Goal: Task Accomplishment & Management: Complete application form

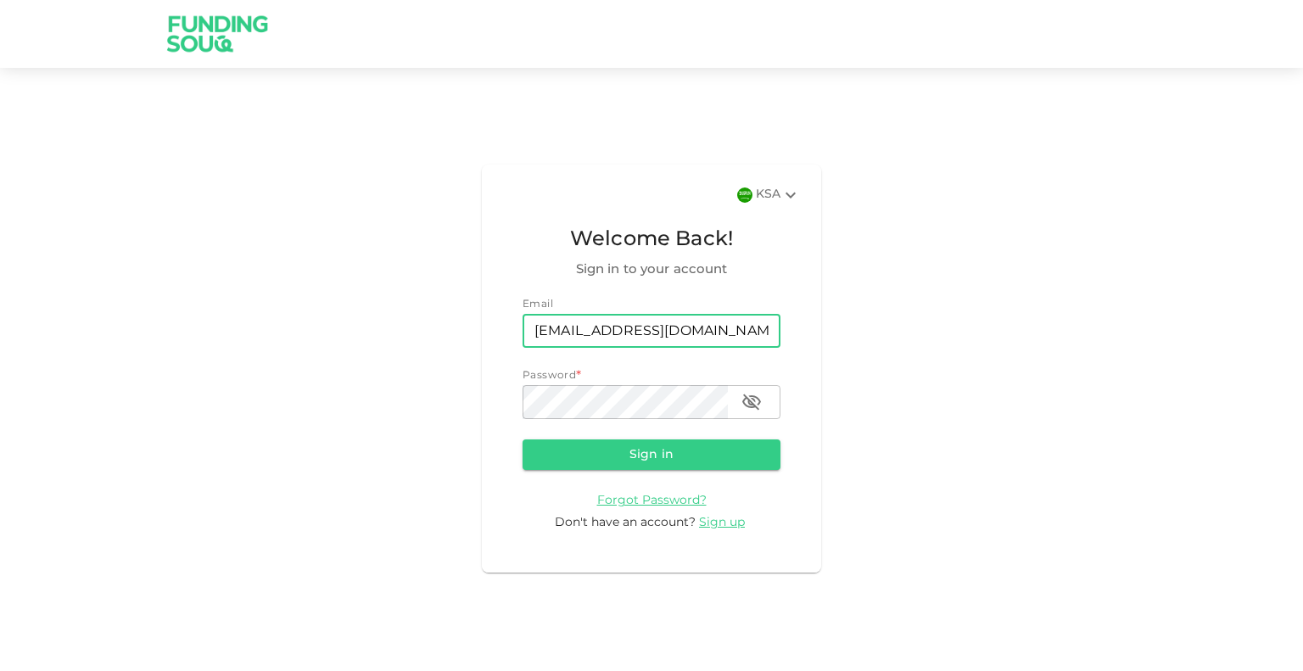
type input "[EMAIL_ADDRESS][DOMAIN_NAME]"
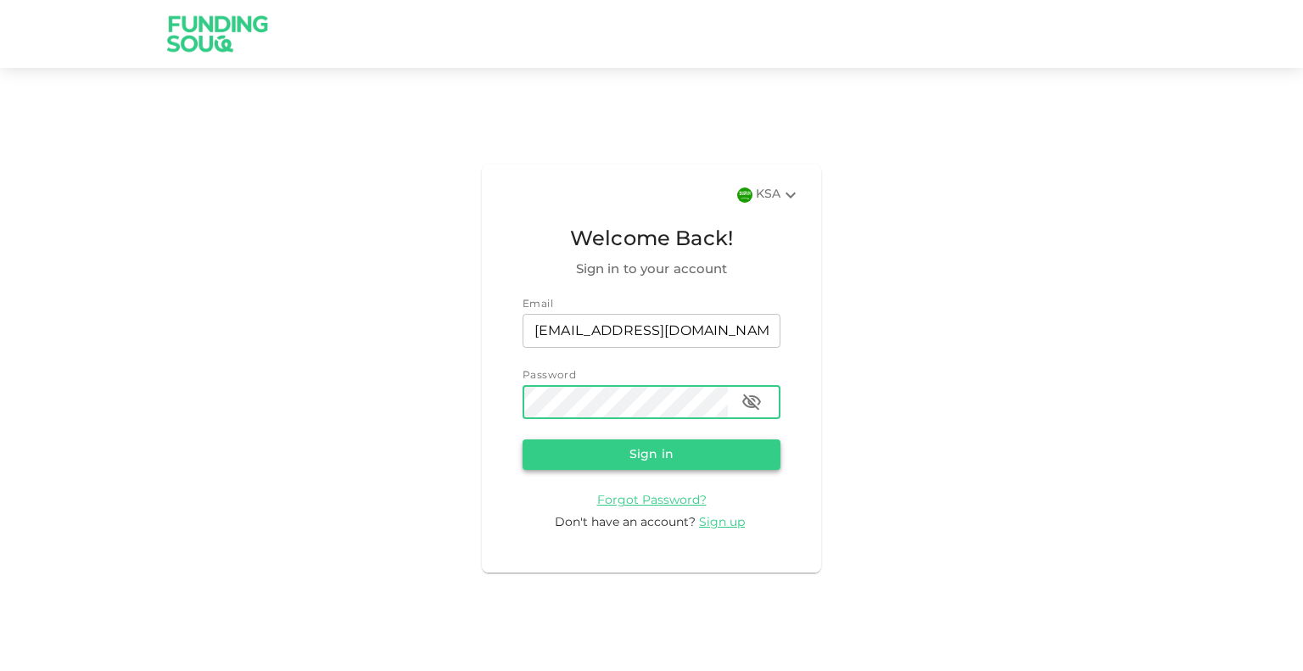
click at [658, 453] on button "Sign in" at bounding box center [652, 454] width 258 height 31
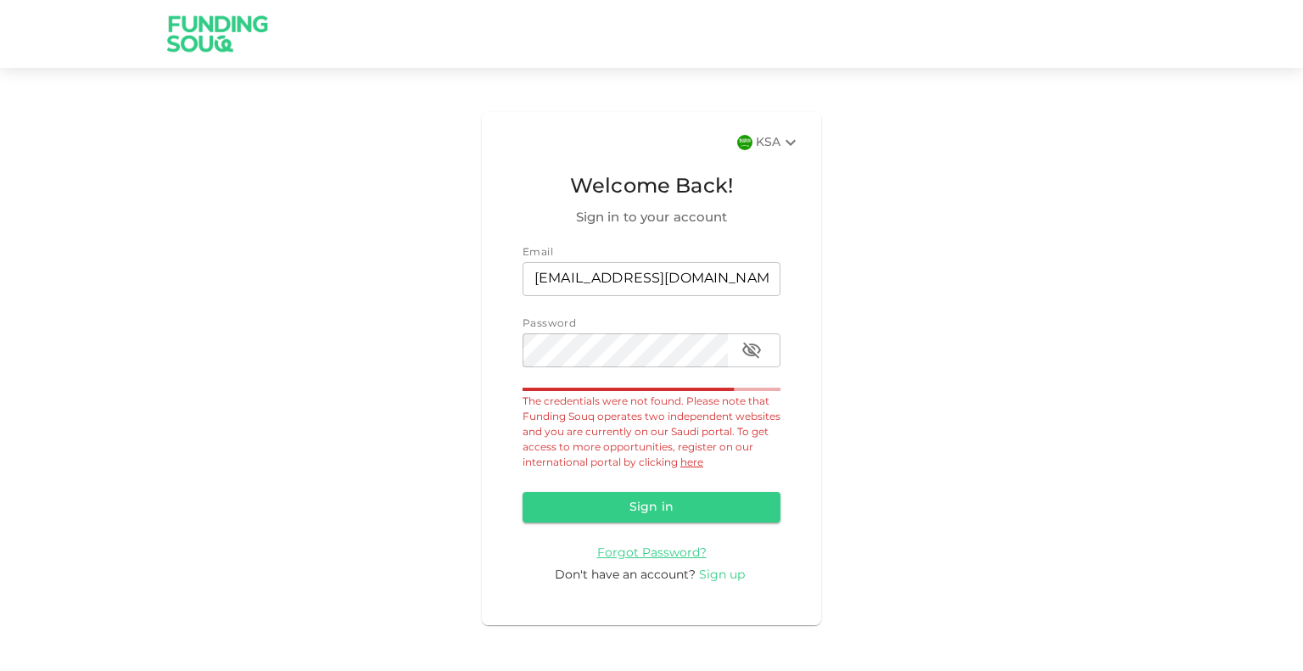
click at [716, 575] on span "Sign up" at bounding box center [722, 575] width 46 height 12
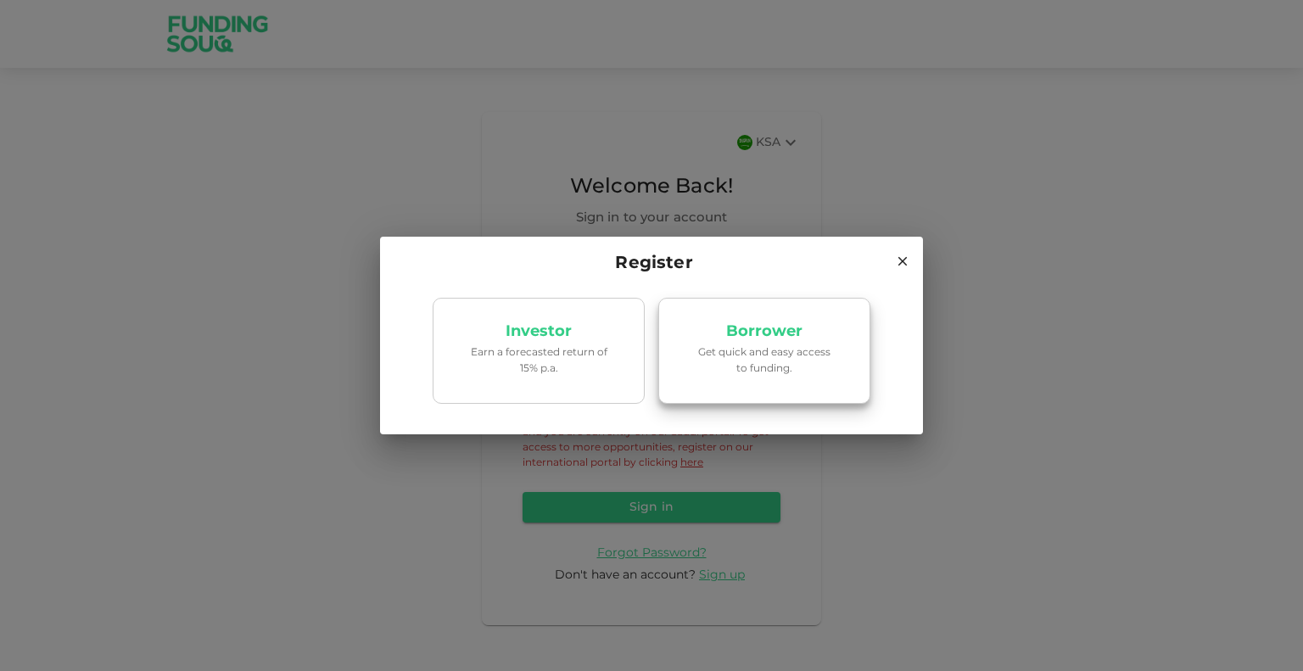
click at [797, 355] on p "Get quick and easy access to funding." at bounding box center [764, 361] width 144 height 32
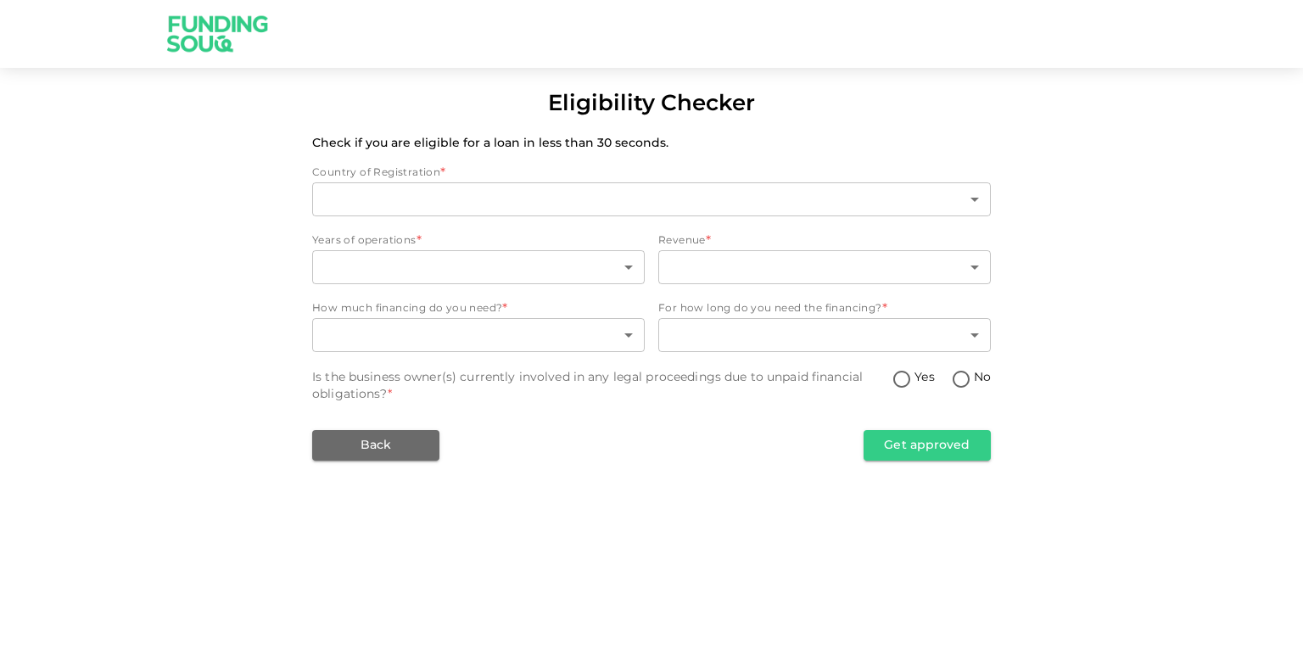
type input "2"
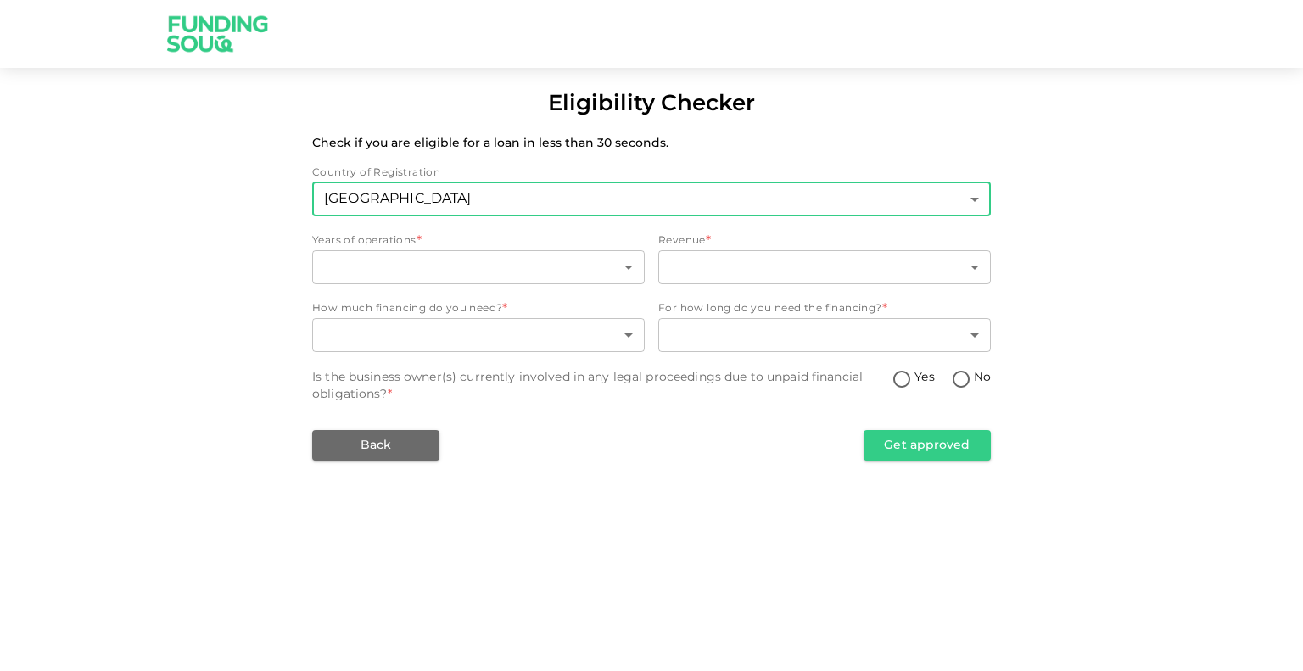
click at [397, 210] on body "Eligibility Checker Check if you are eligible for a loan in less than 30 second…" at bounding box center [651, 335] width 1303 height 671
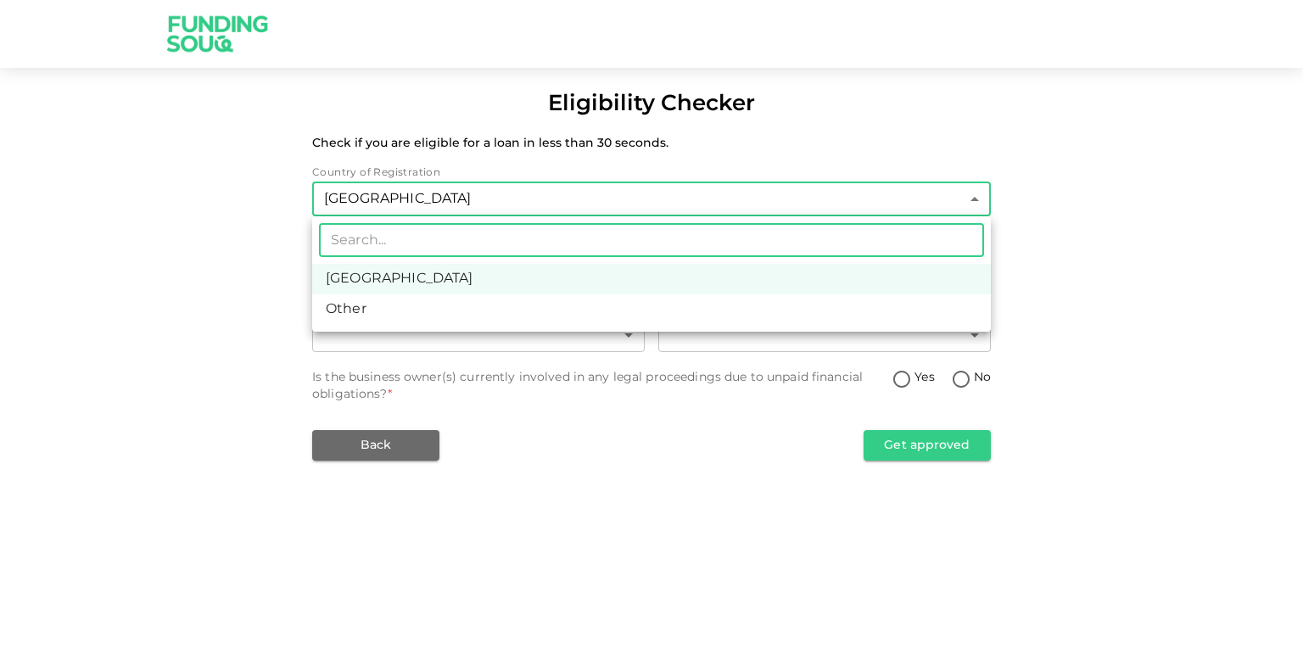
click at [195, 240] on div at bounding box center [651, 335] width 1303 height 671
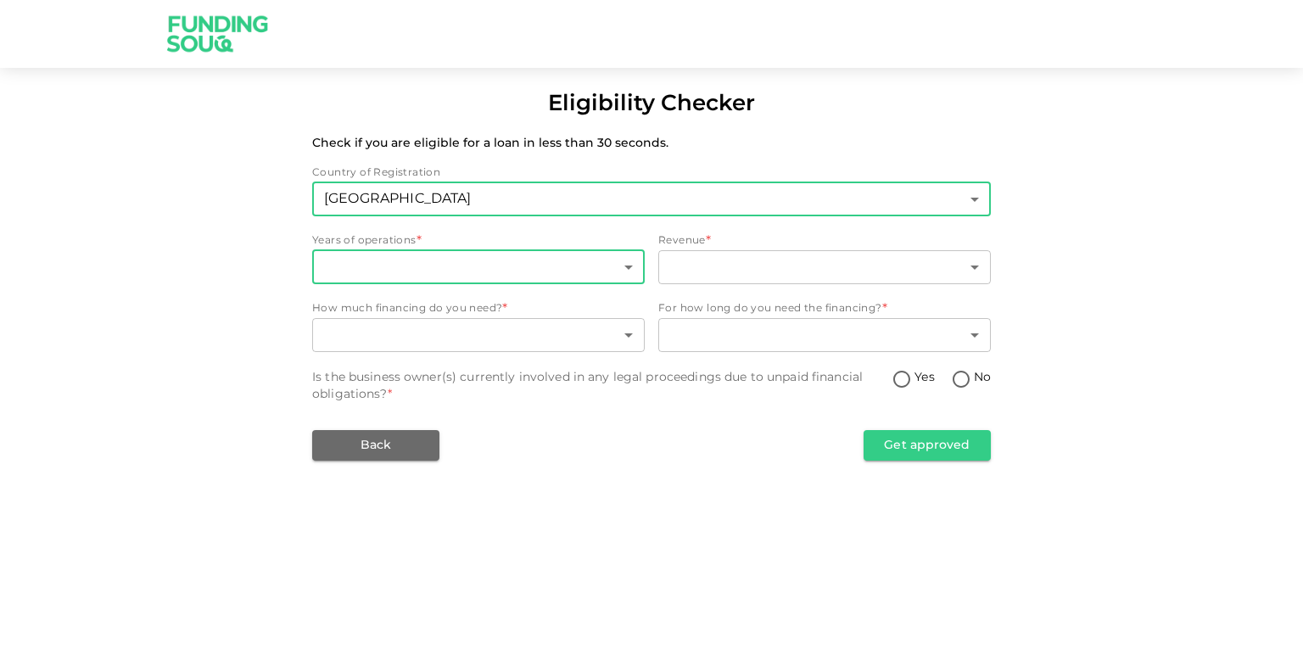
click at [430, 272] on body "Eligibility Checker Check if you are eligible for a loan in less than 30 second…" at bounding box center [651, 335] width 1303 height 671
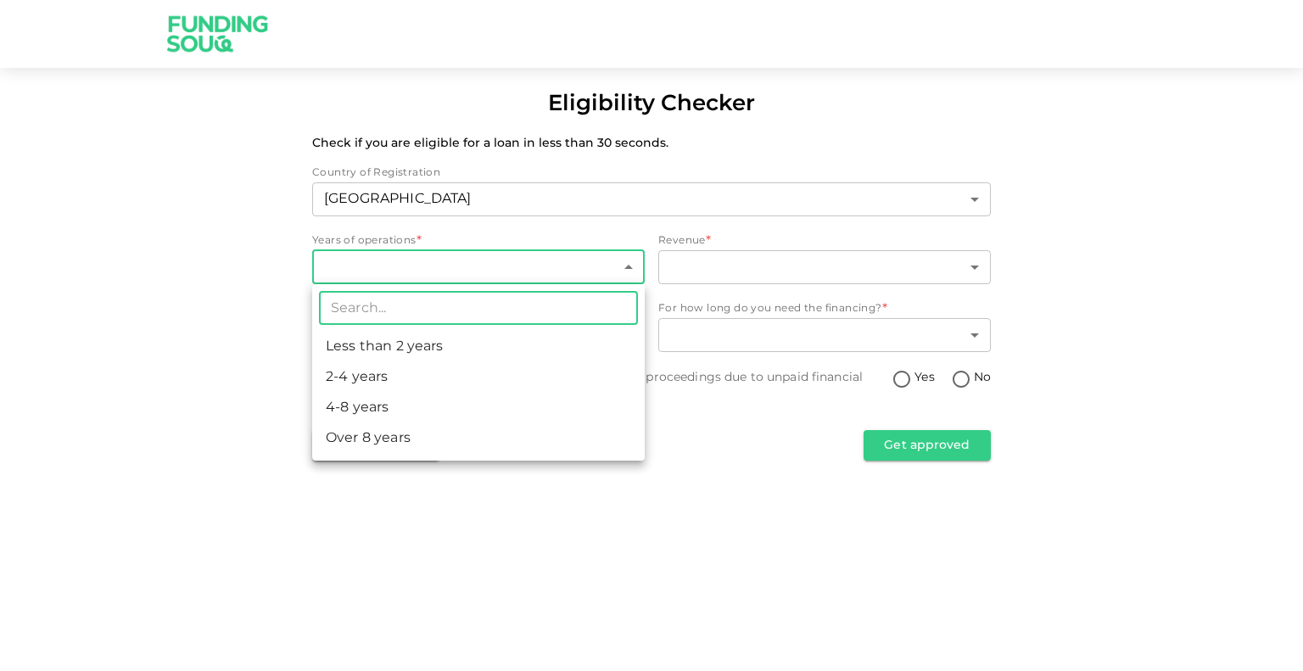
click at [402, 376] on li "2-4 years" at bounding box center [478, 377] width 333 height 31
type input "2"
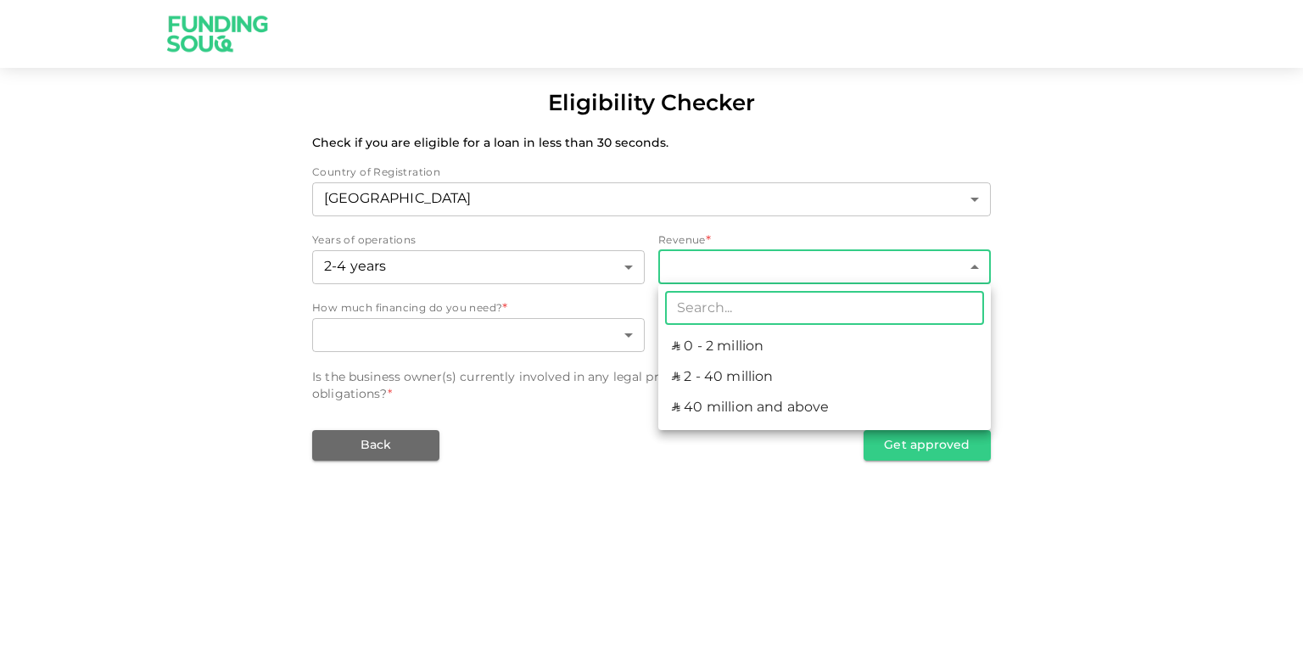
click at [740, 258] on body "Eligibility Checker Check if you are eligible for a loan in less than 30 second…" at bounding box center [651, 335] width 1303 height 671
click at [745, 405] on li "ʢ 40 million and above" at bounding box center [824, 408] width 333 height 31
type input "3"
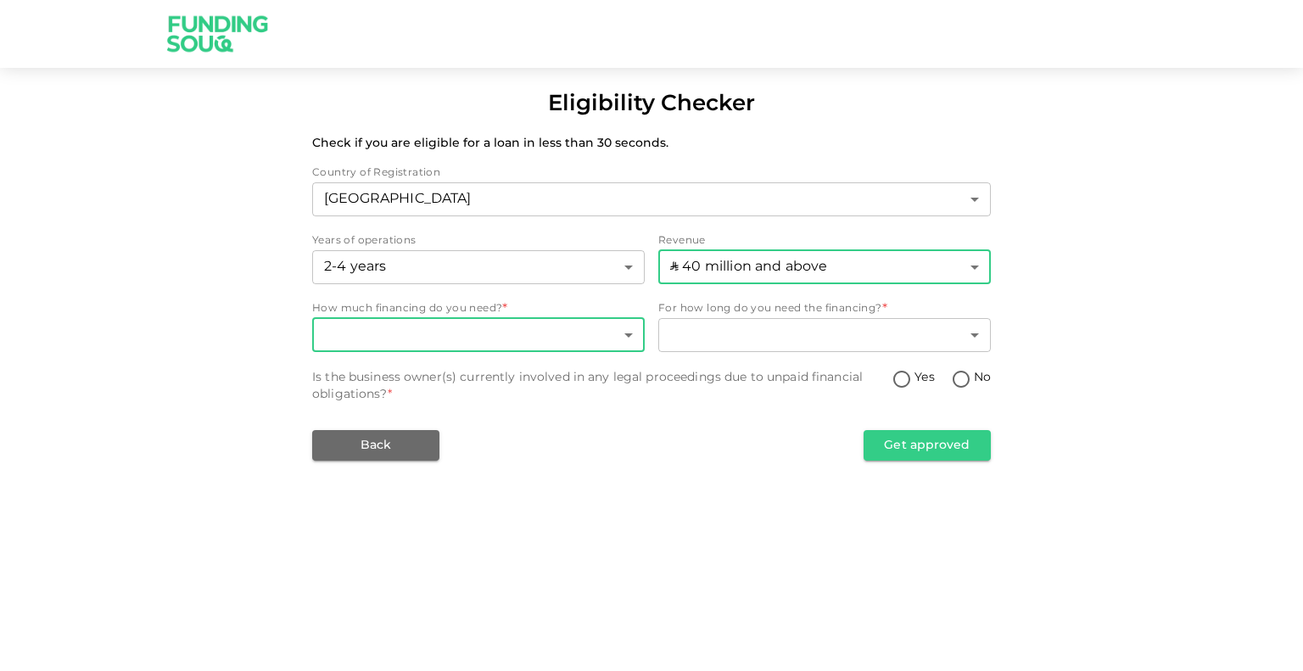
click at [501, 325] on body "Eligibility Checker Check if you are eligible for a loan in less than 30 second…" at bounding box center [651, 335] width 1303 height 671
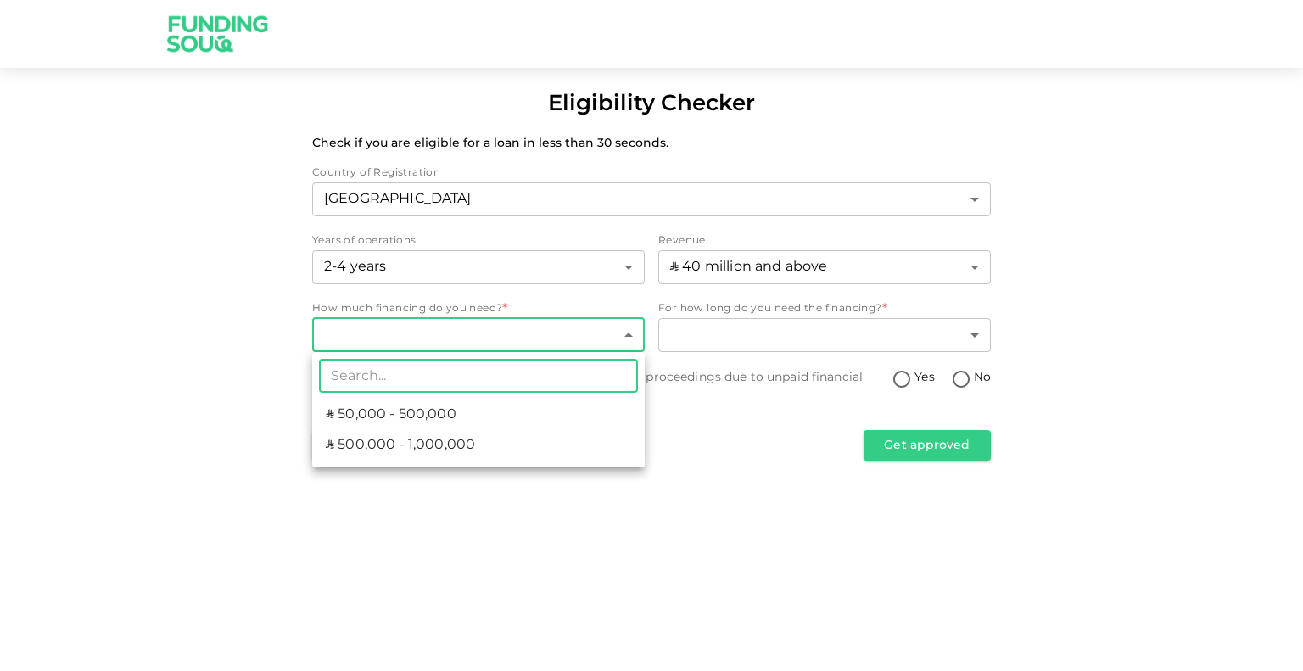
click at [406, 449] on span "ʢ 500,000 - 1,000,000" at bounding box center [400, 445] width 149 height 20
type input "2"
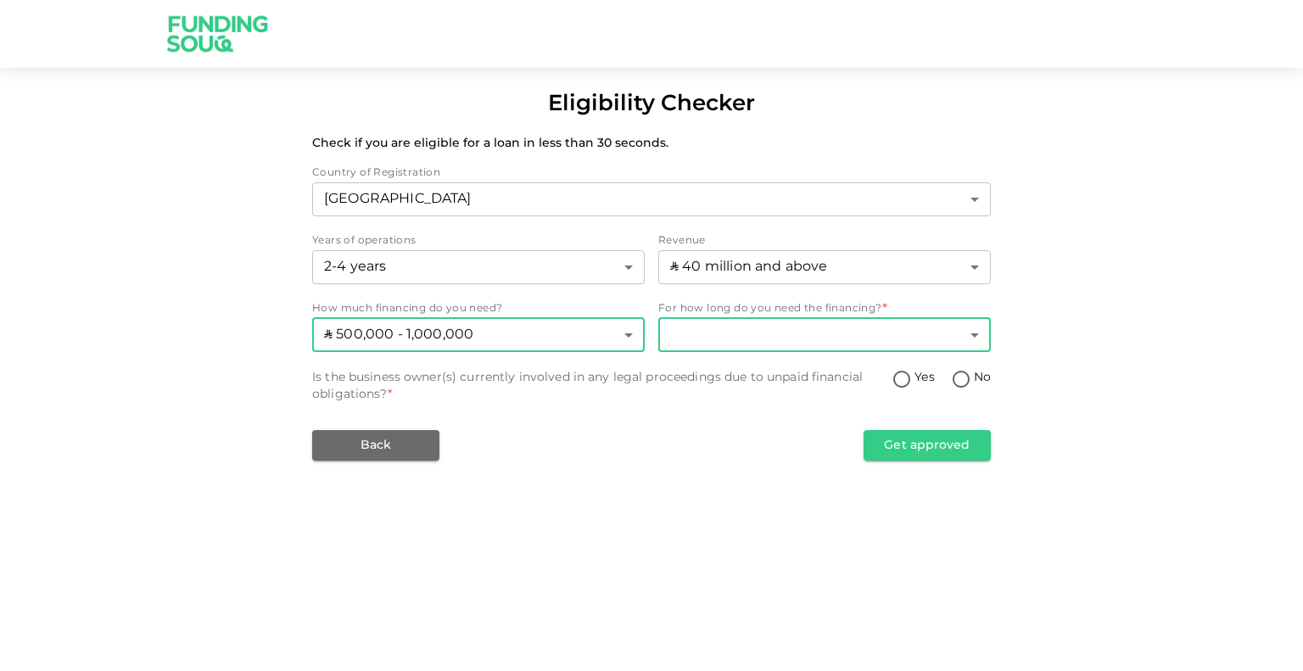
click at [842, 338] on body "Eligibility Checker Check if you are eligible for a loan in less than 30 second…" at bounding box center [651, 335] width 1303 height 671
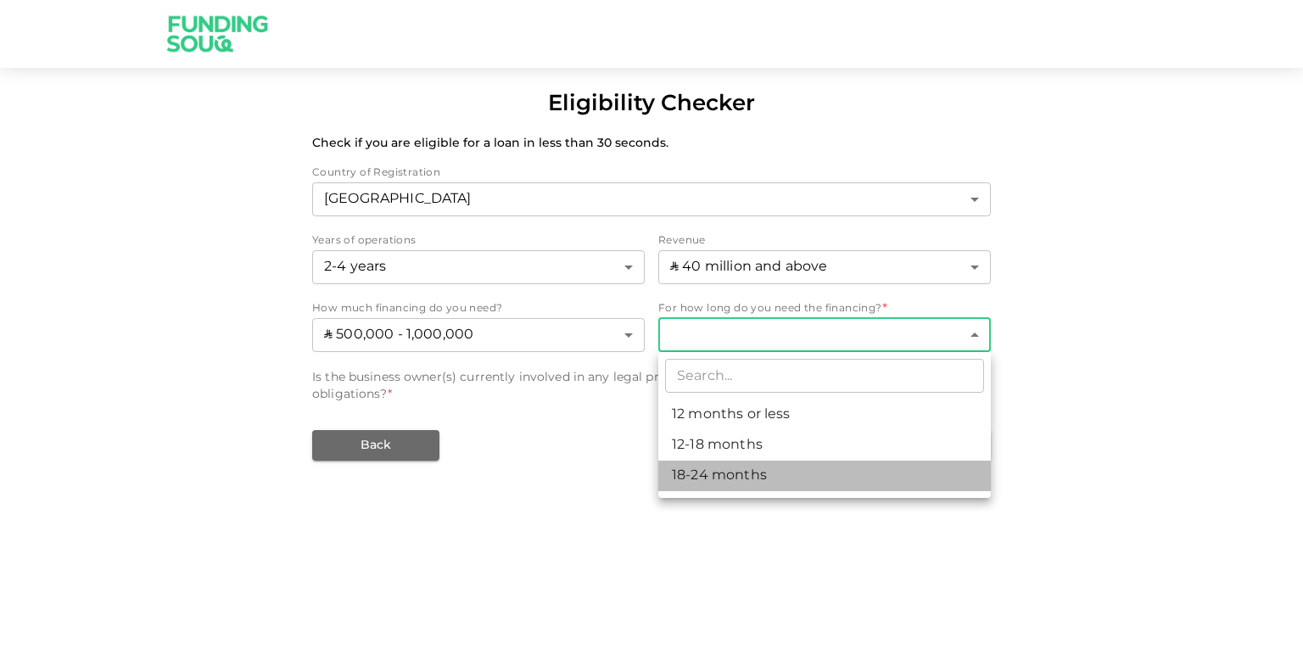
click at [760, 474] on li "18-24 months" at bounding box center [824, 476] width 333 height 31
type input "3"
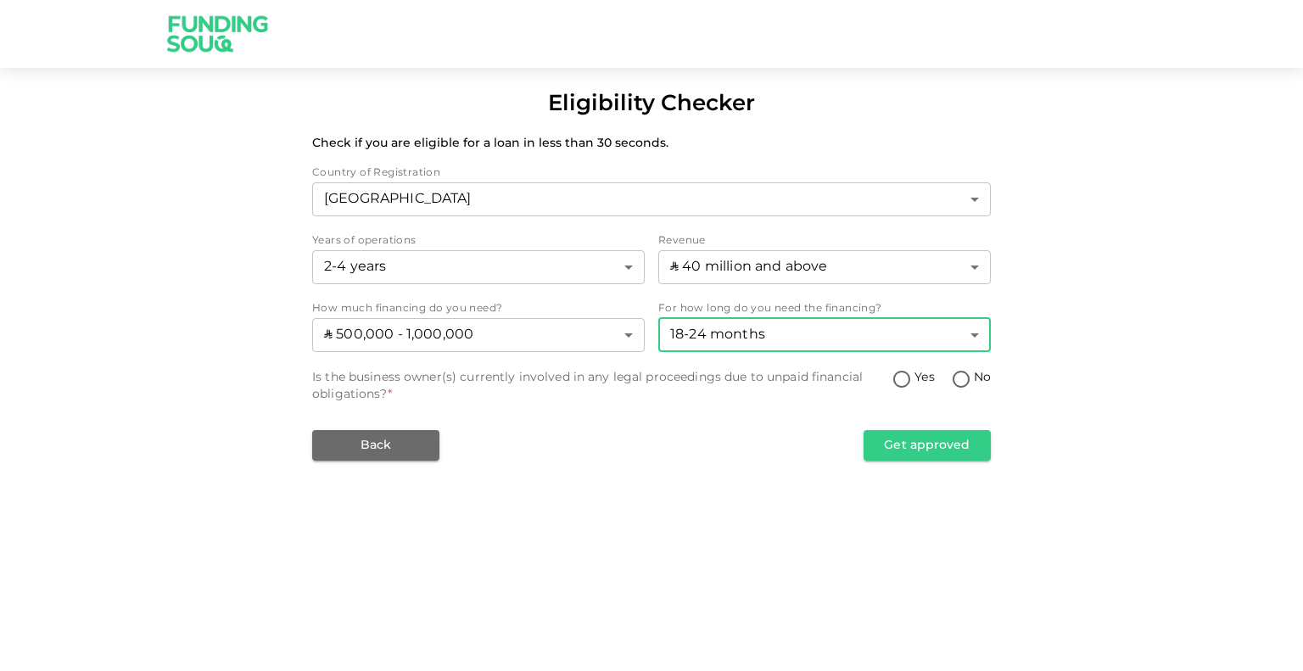
click at [969, 378] on input "No" at bounding box center [960, 380] width 25 height 23
radio input "true"
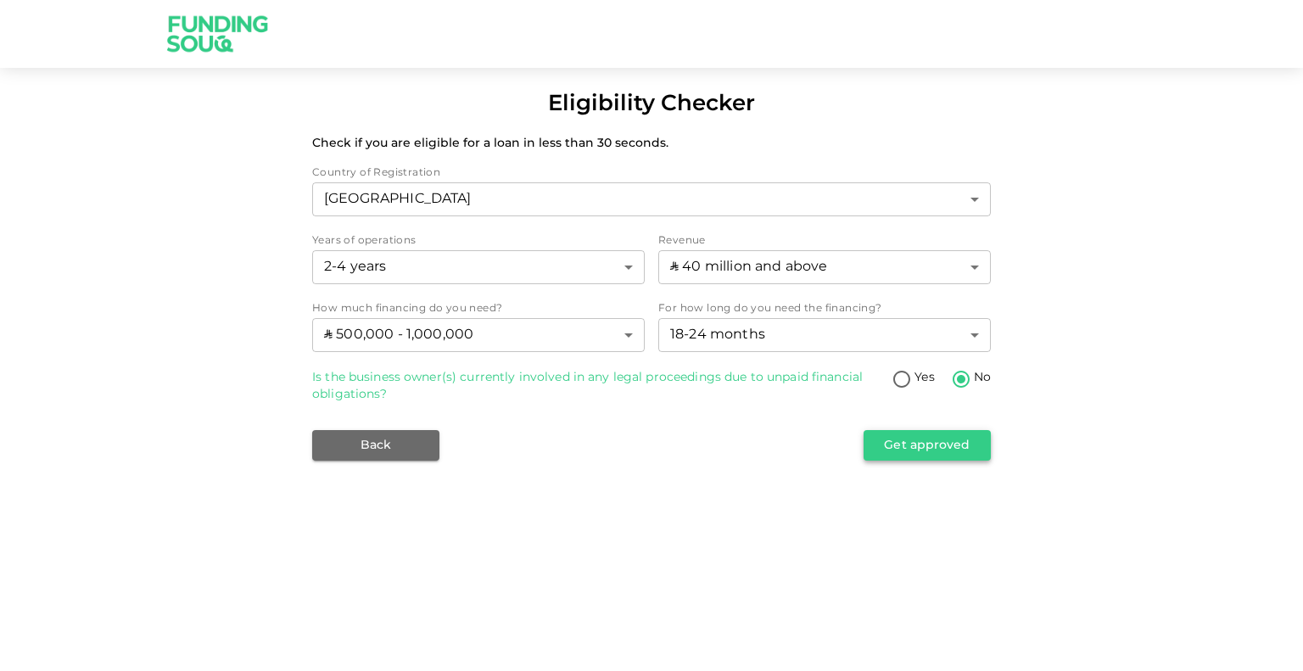
click at [909, 447] on button "Get approved" at bounding box center [927, 445] width 127 height 31
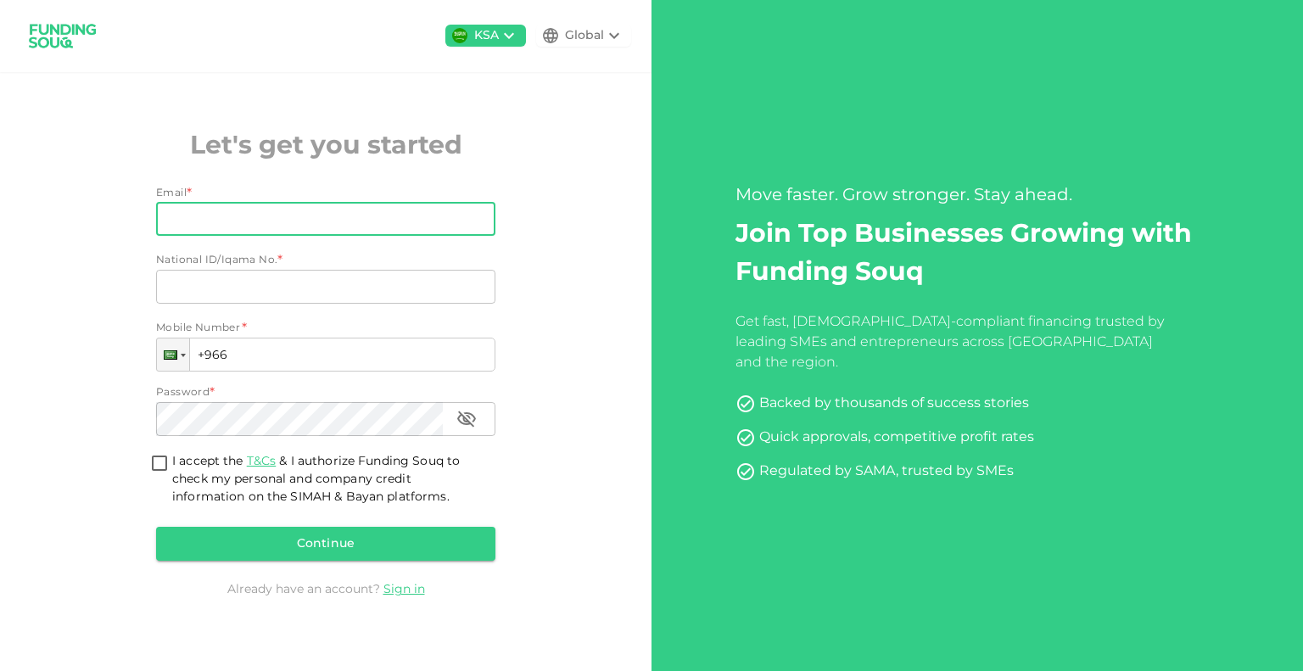
type input "[EMAIL_ADDRESS][DOMAIN_NAME]"
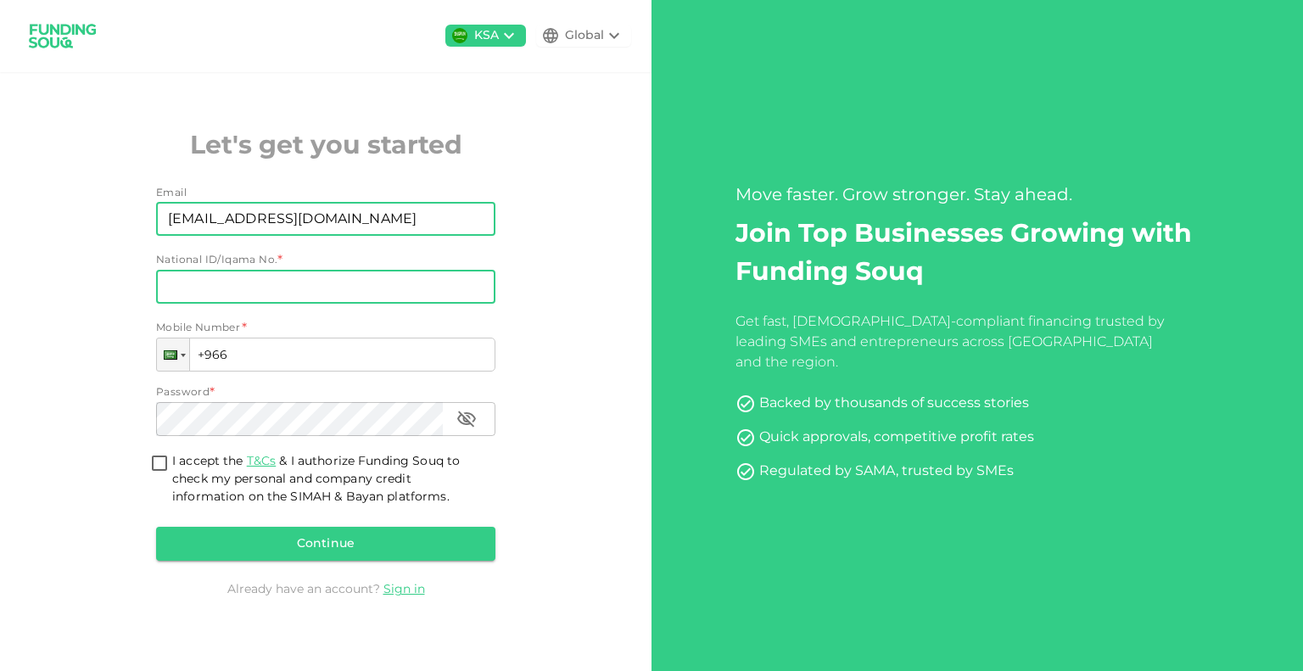
click at [238, 284] on input "National ID/Iqama No." at bounding box center [325, 287] width 339 height 34
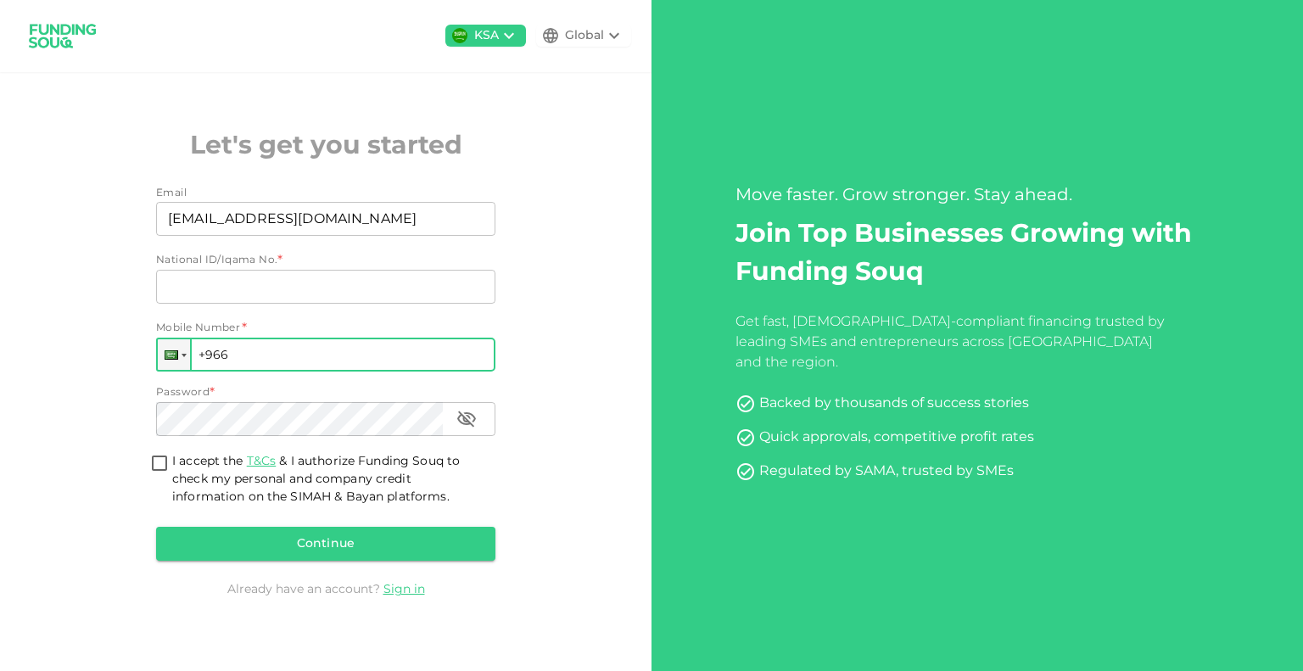
click at [353, 359] on input "+966" at bounding box center [325, 355] width 339 height 34
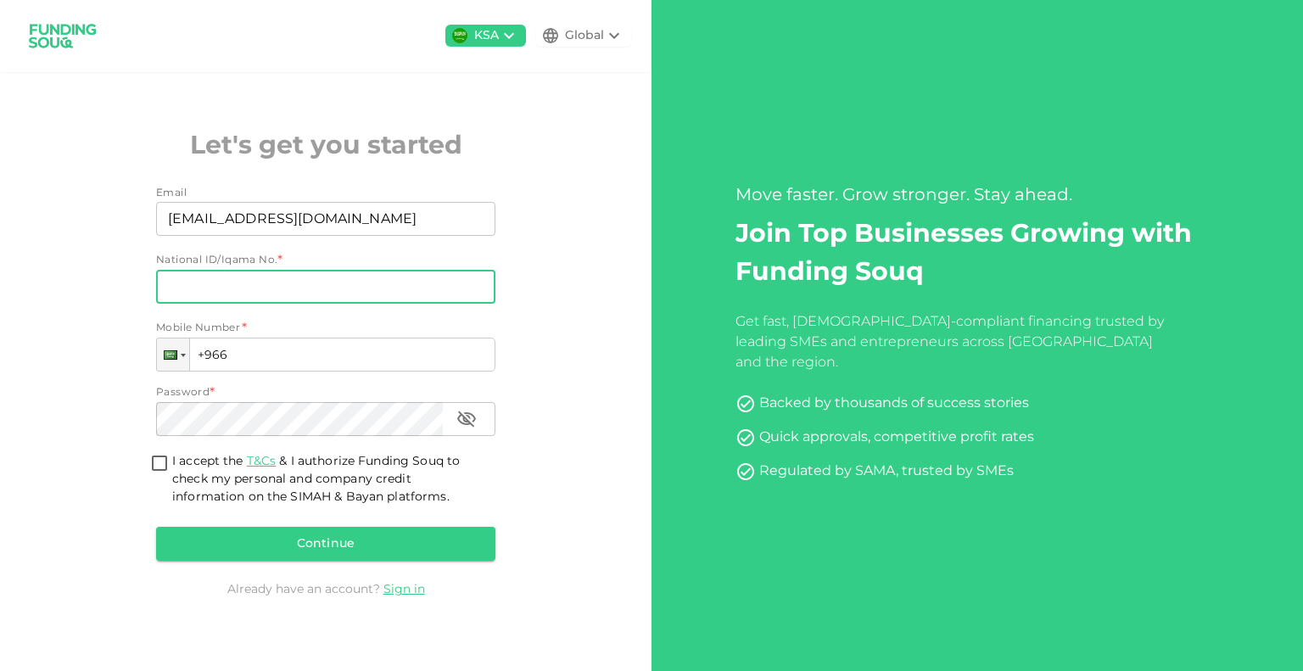
click at [273, 279] on input "National ID/Iqama No." at bounding box center [325, 287] width 339 height 34
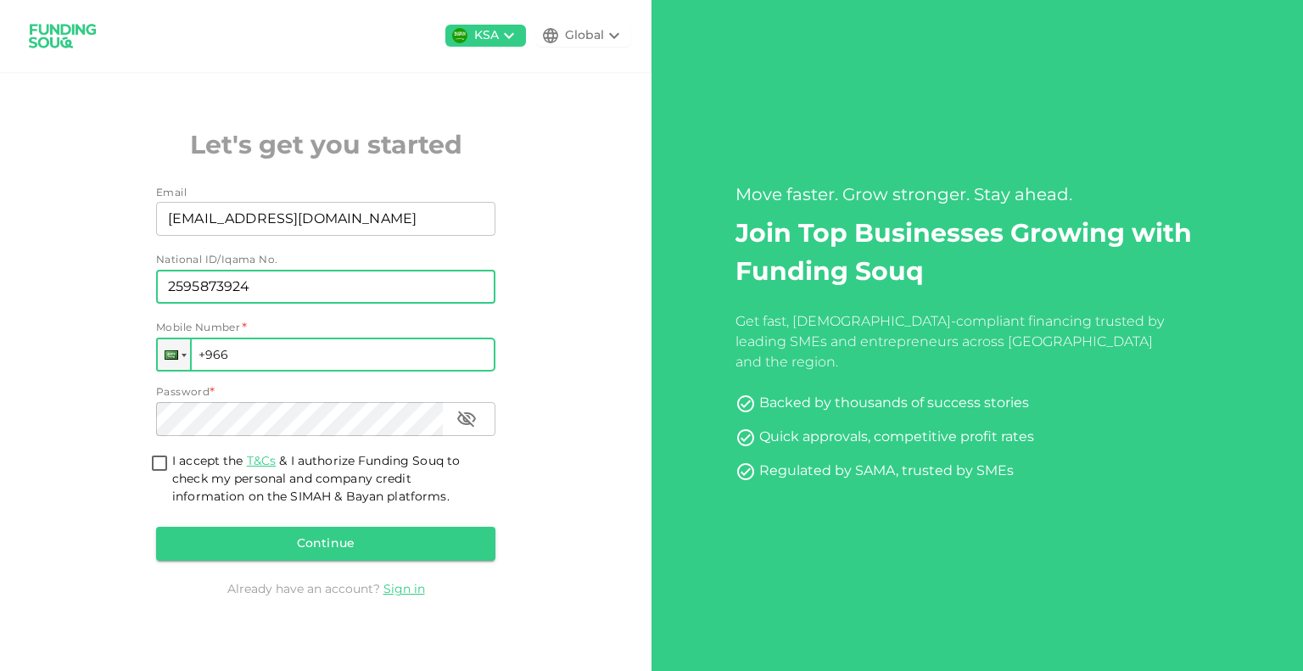
type input "2595873924"
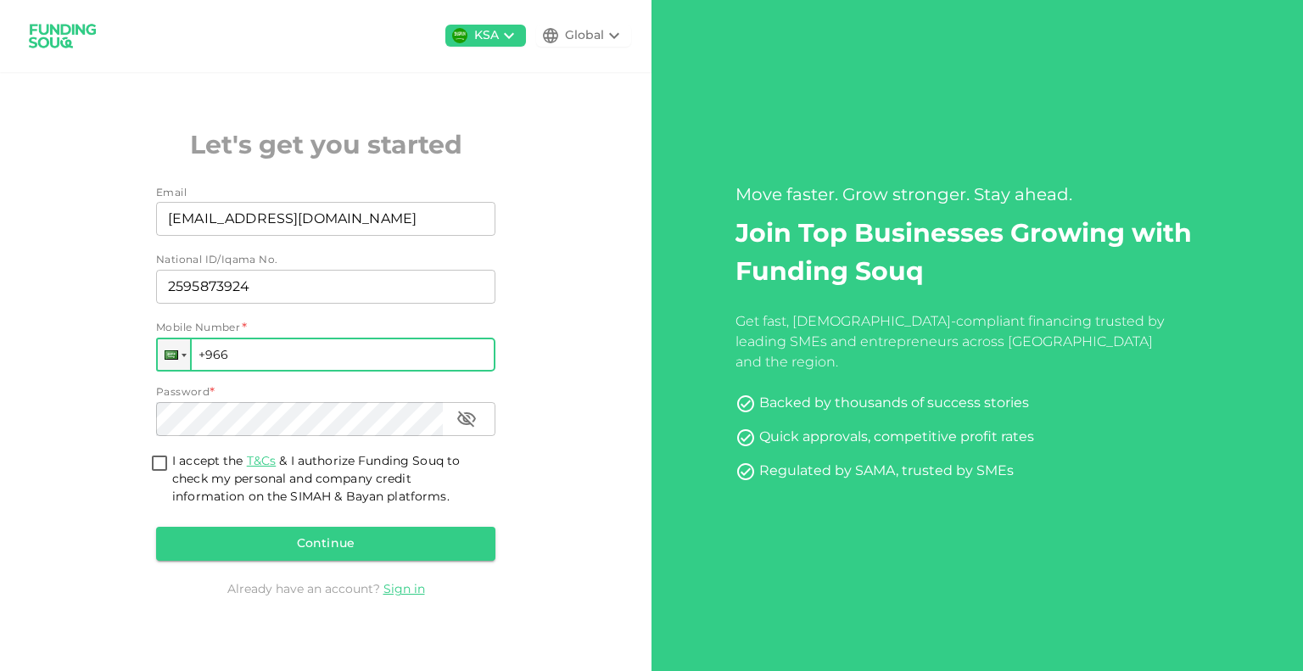
click at [254, 365] on input "+966" at bounding box center [325, 355] width 339 height 34
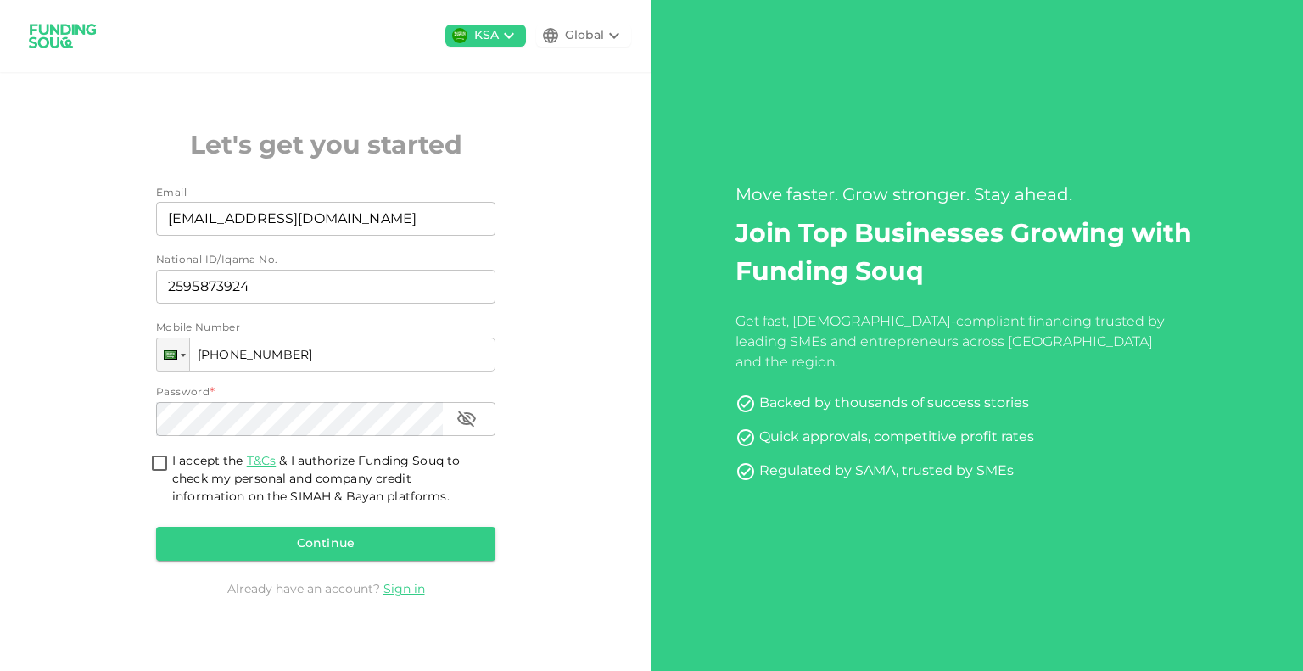
type input "+966 533 864 080"
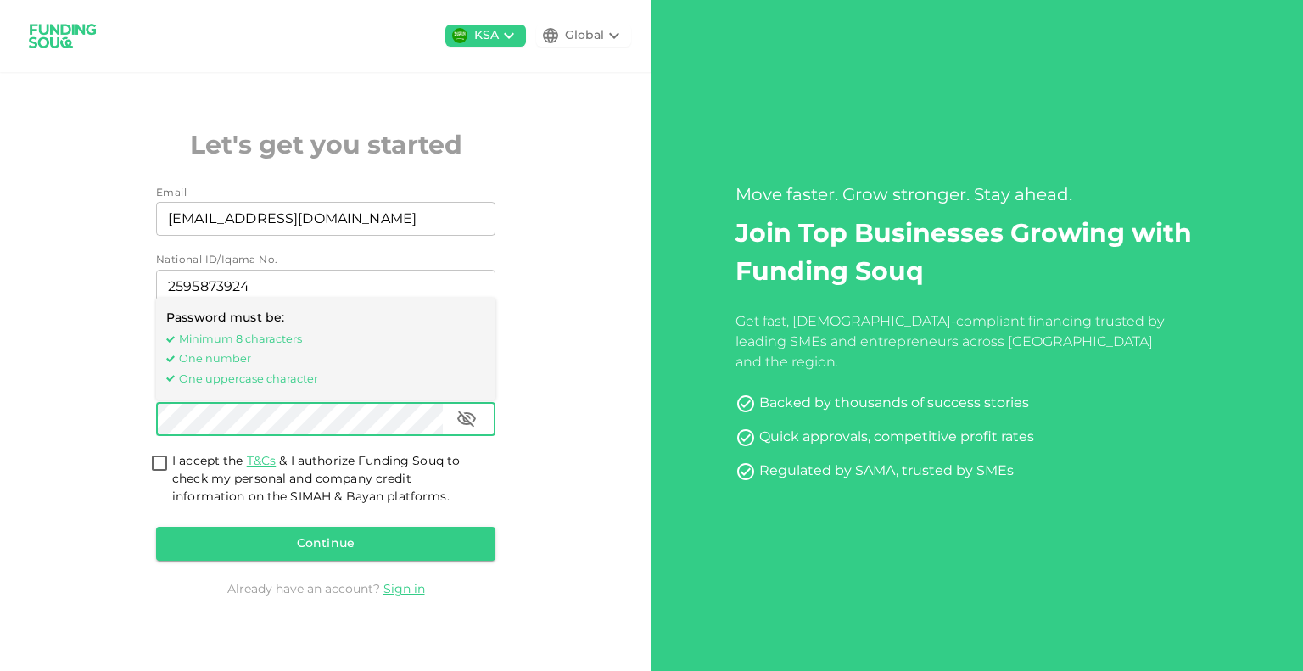
click at [164, 460] on input "I accept the T&Cs & I authorize Funding Souq to check my personal and company c…" at bounding box center [159, 464] width 25 height 23
checkbox input "true"
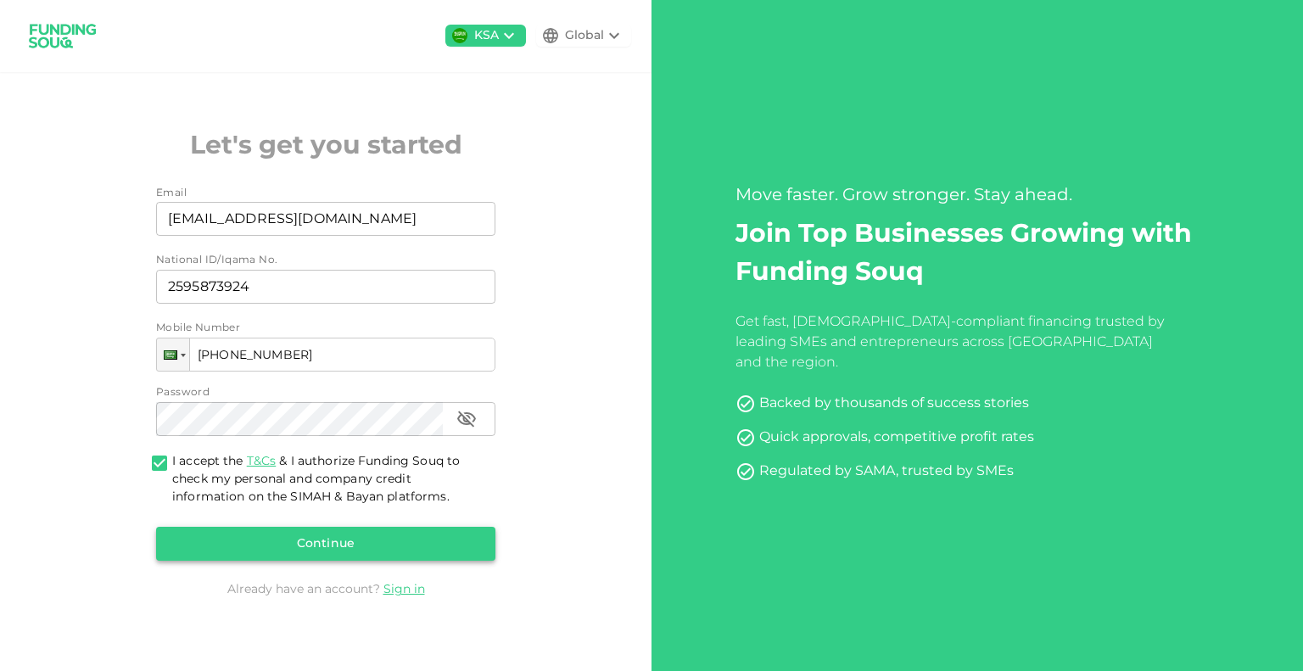
click at [356, 529] on button "Continue" at bounding box center [325, 544] width 339 height 34
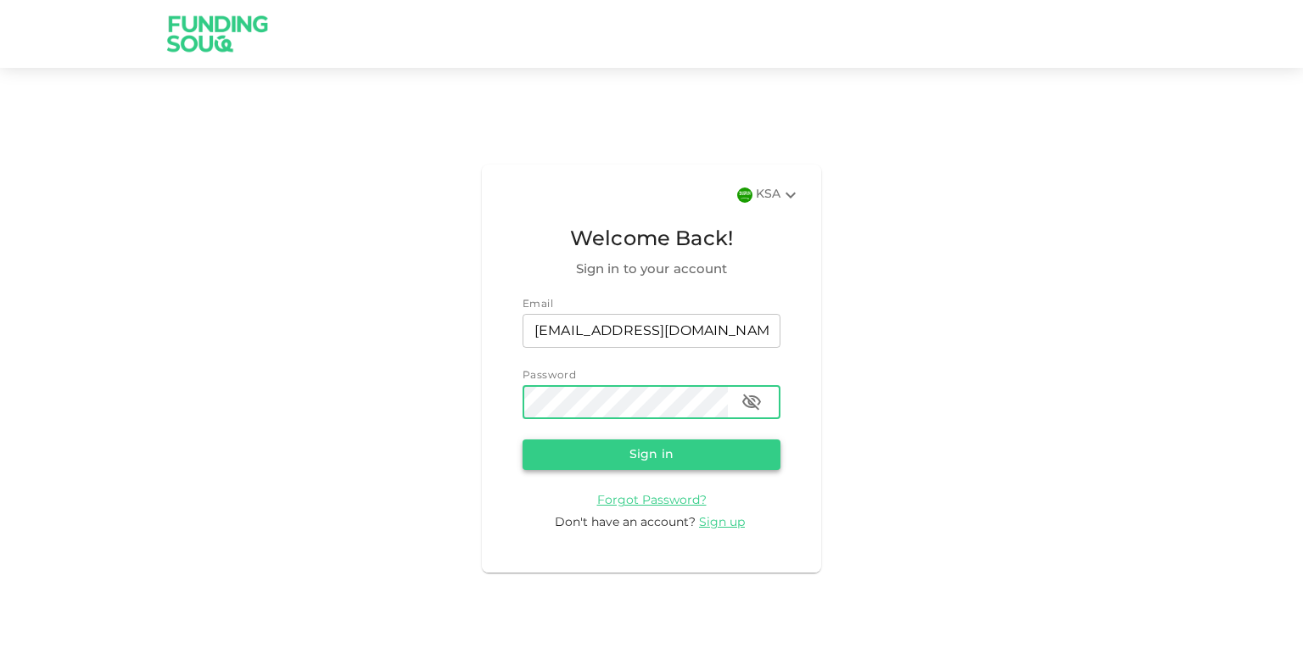
click at [662, 457] on button "Sign in" at bounding box center [652, 454] width 258 height 31
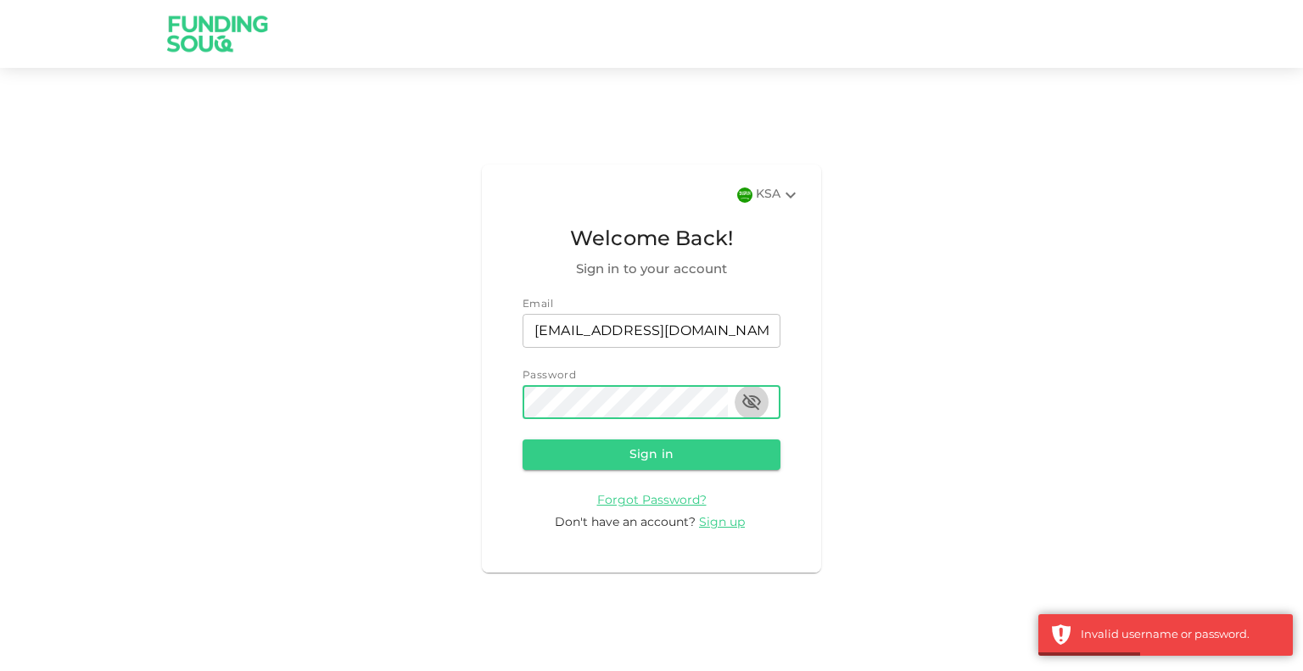
click at [748, 395] on button "button" at bounding box center [752, 402] width 34 height 34
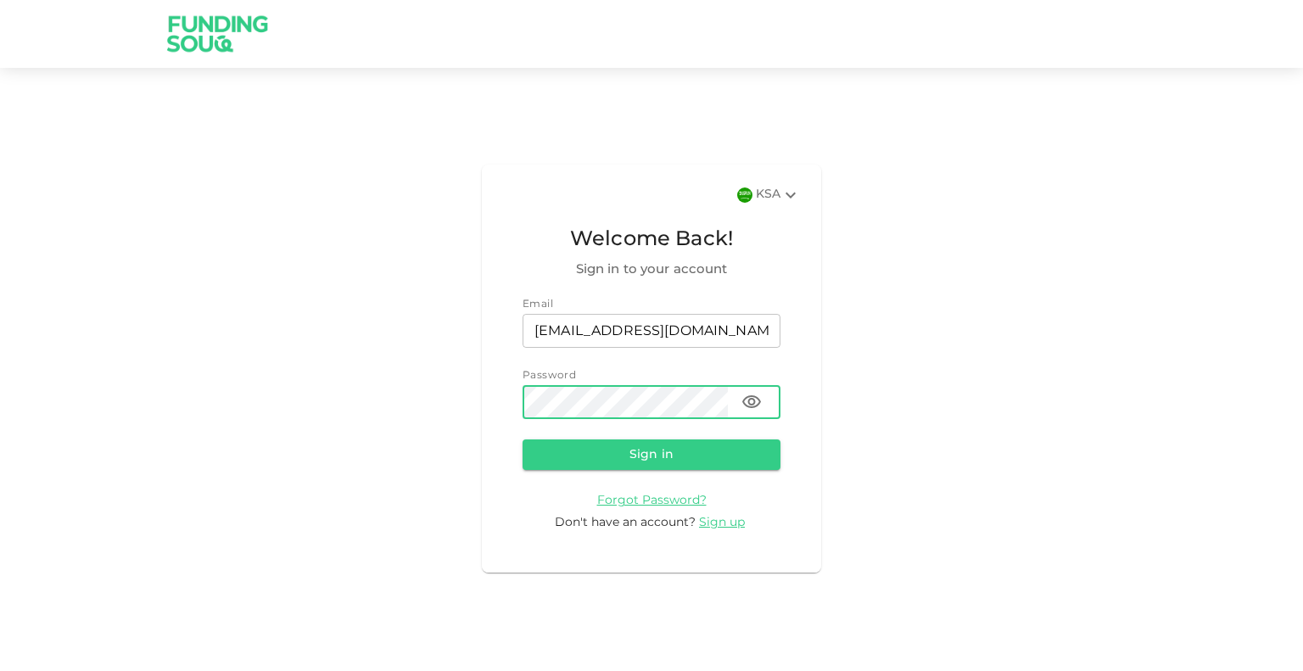
click at [523, 439] on button "Sign in" at bounding box center [652, 454] width 258 height 31
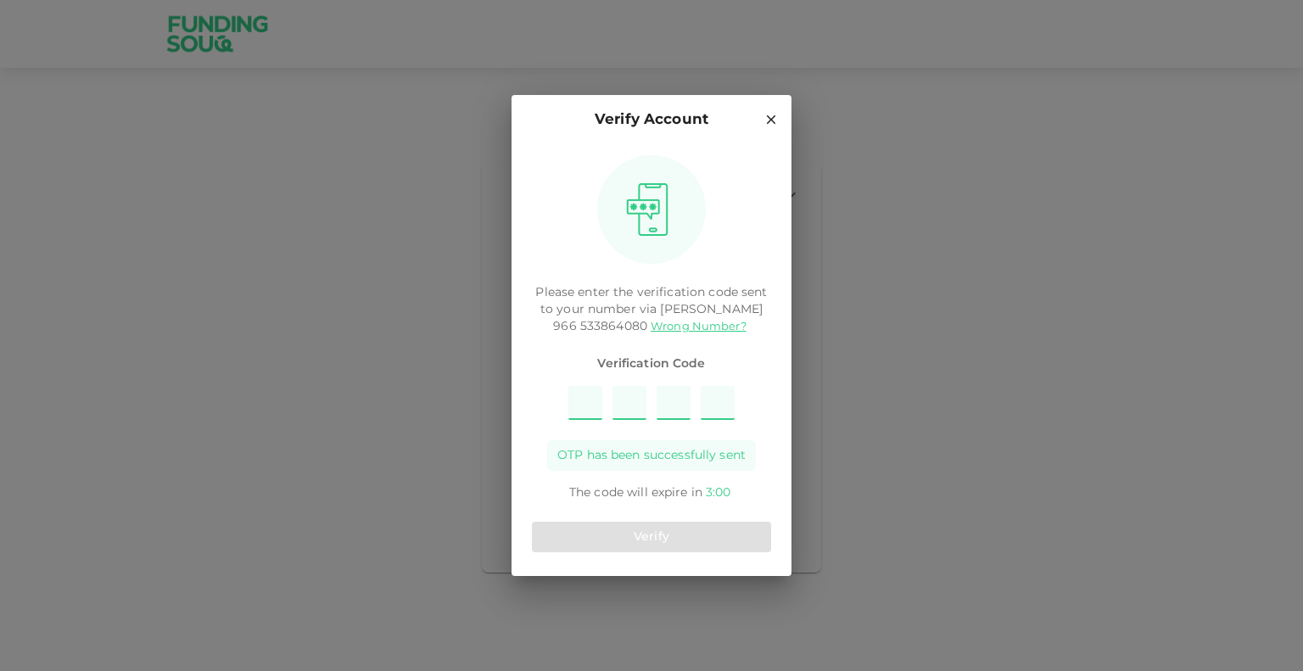
click at [585, 405] on input "Please enter OTP character 1" at bounding box center [585, 403] width 34 height 34
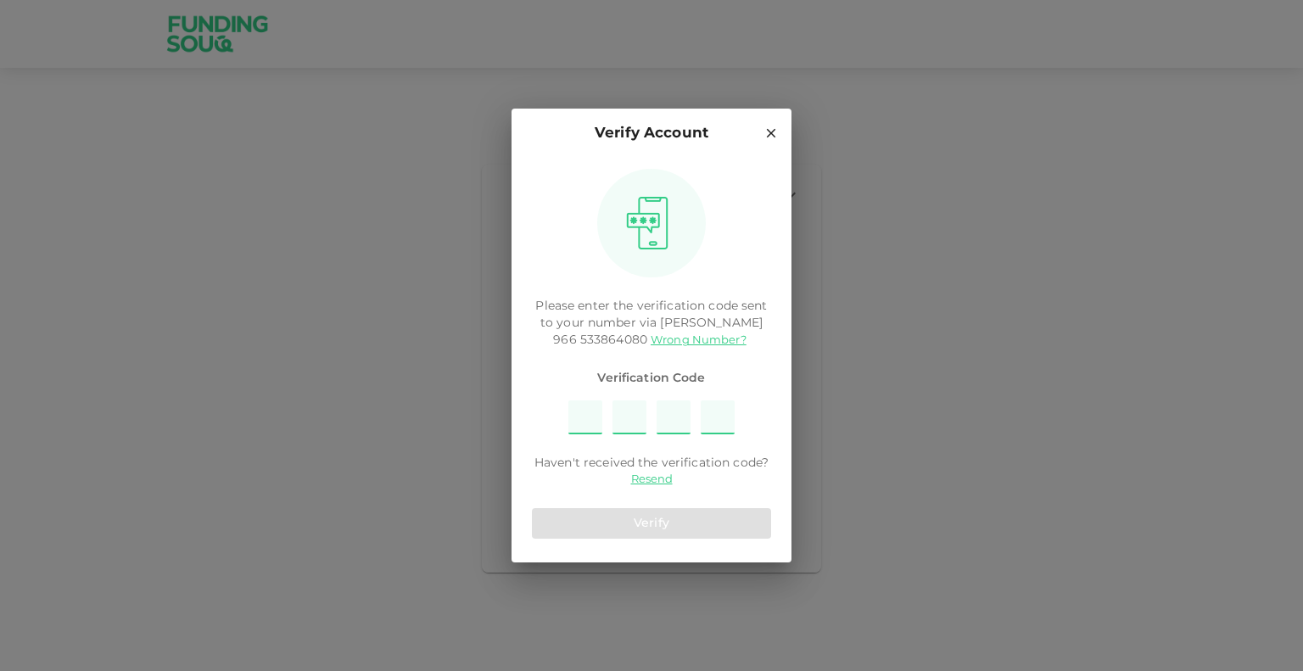
click at [594, 423] on input "Please enter OTP character 1" at bounding box center [585, 417] width 34 height 34
type input "8"
type input "7"
type input "4"
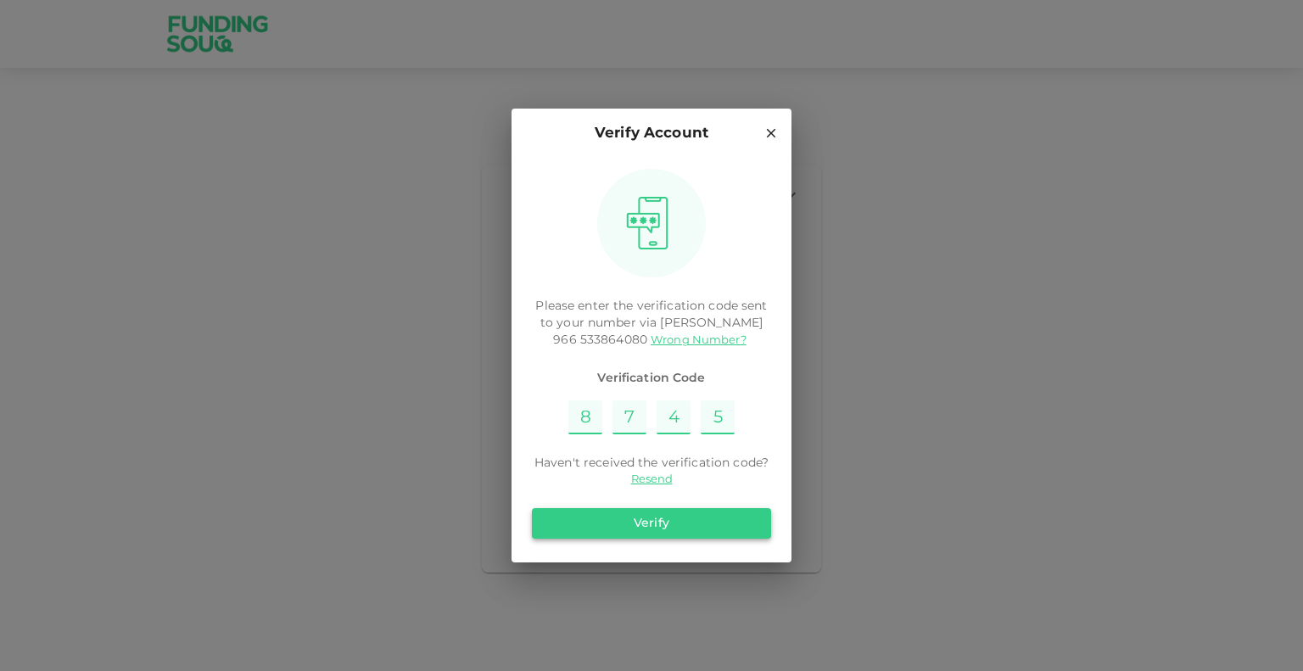
type input "5"
click at [641, 526] on button "Verify" at bounding box center [651, 523] width 239 height 31
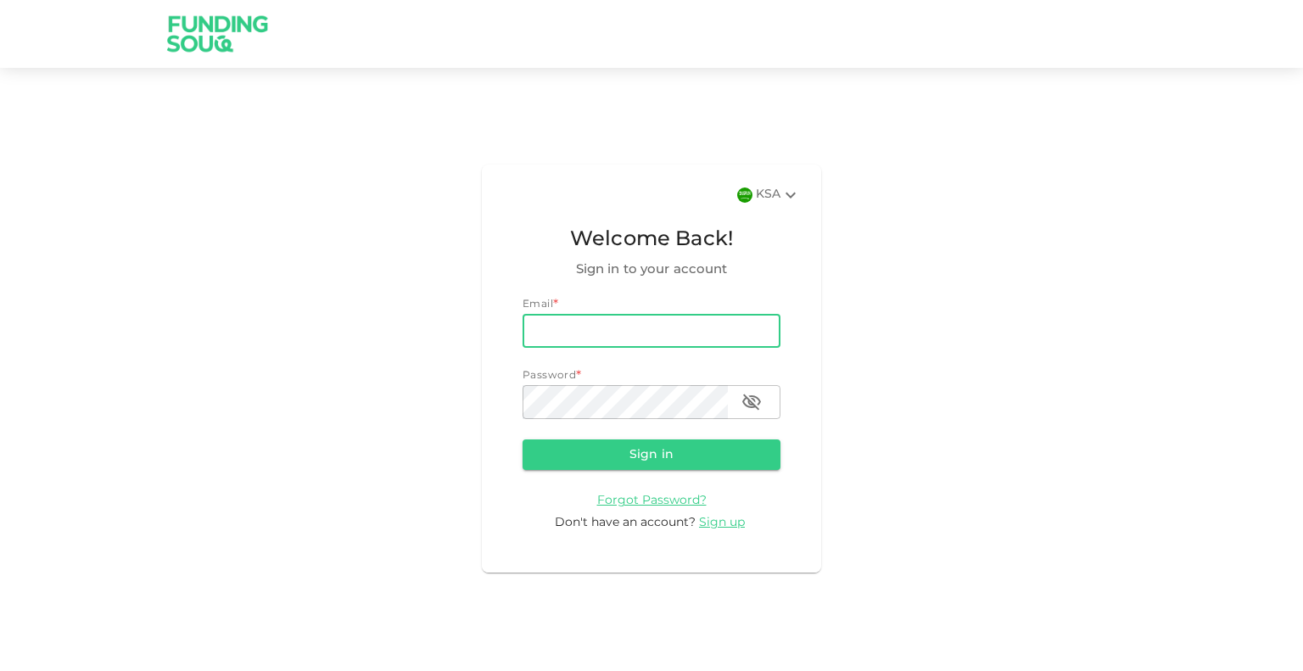
type input "[EMAIL_ADDRESS][DOMAIN_NAME]"
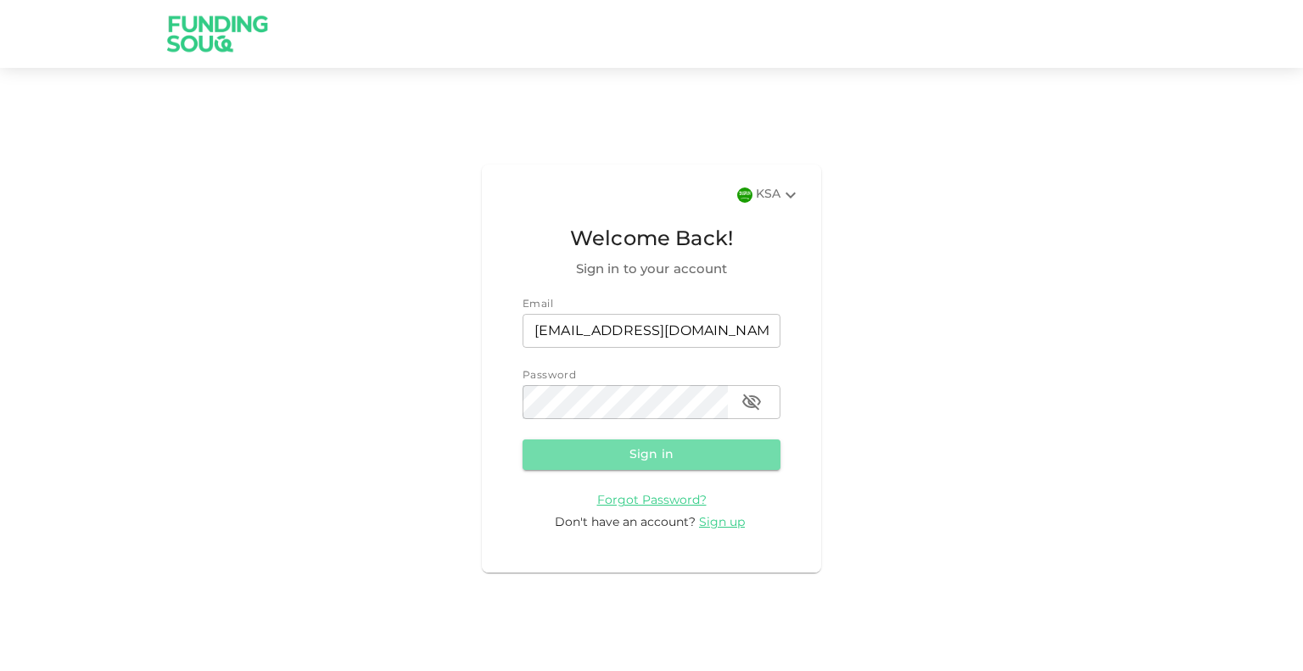
click at [667, 460] on button "Sign in" at bounding box center [652, 454] width 258 height 31
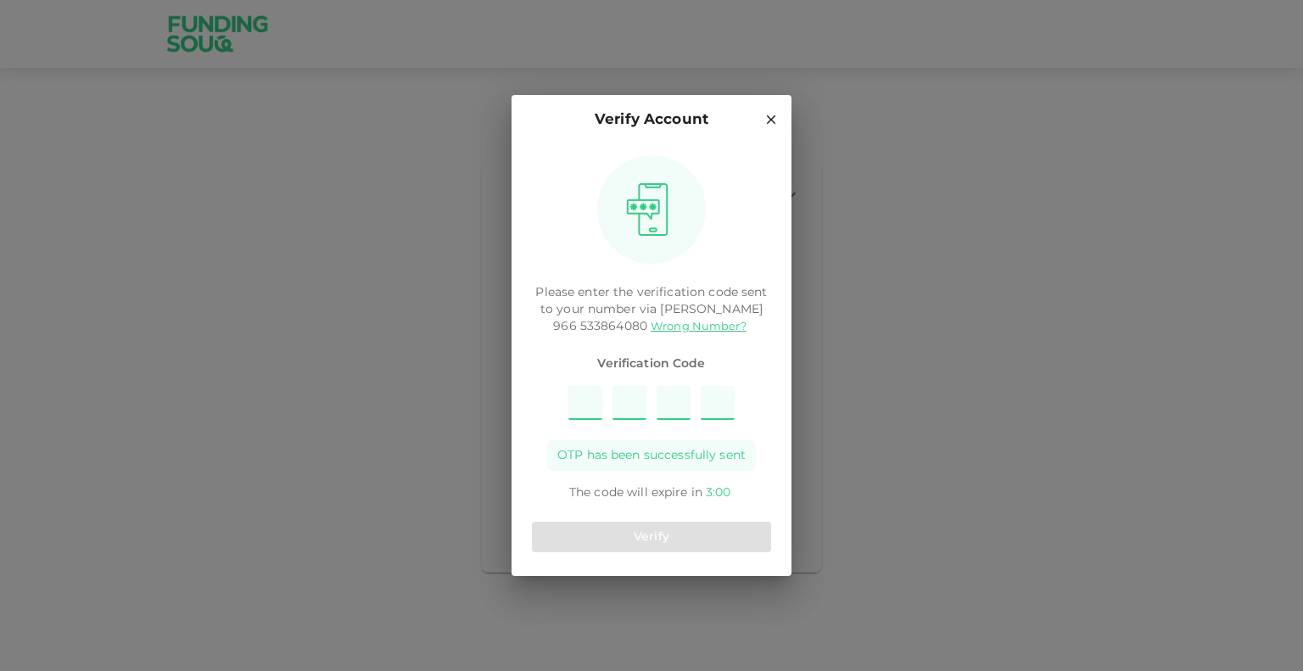
click at [586, 400] on input "Please enter OTP character 1" at bounding box center [585, 403] width 34 height 34
click at [588, 396] on input "Please enter OTP character 1" at bounding box center [585, 403] width 34 height 34
type input "7"
type input "2"
type input "3"
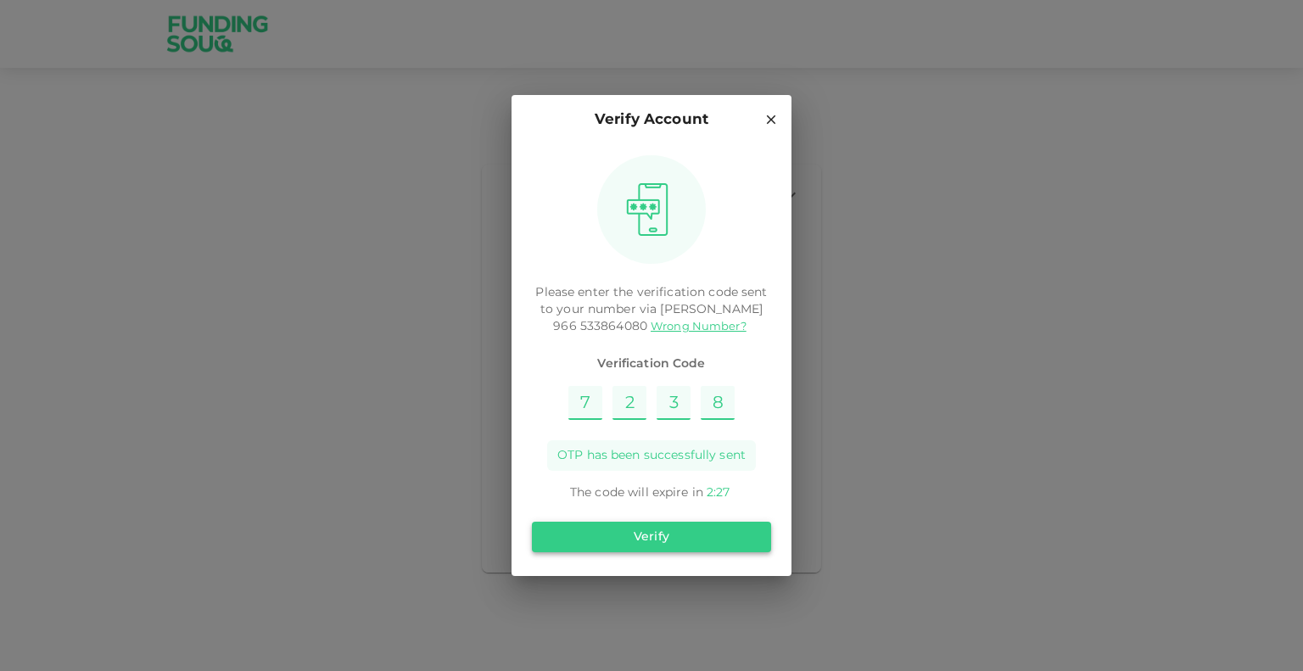
type input "8"
click at [657, 533] on button "Verify" at bounding box center [651, 537] width 239 height 31
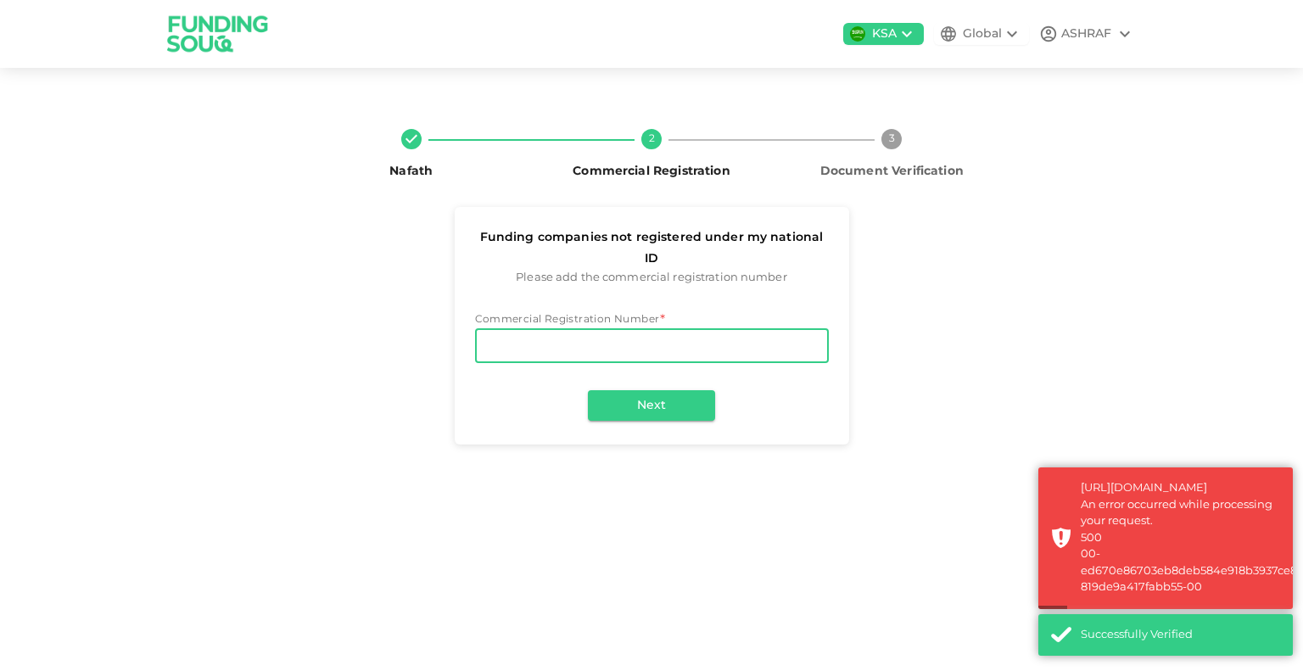
click at [653, 329] on input "Commercial Registration Number" at bounding box center [652, 346] width 354 height 34
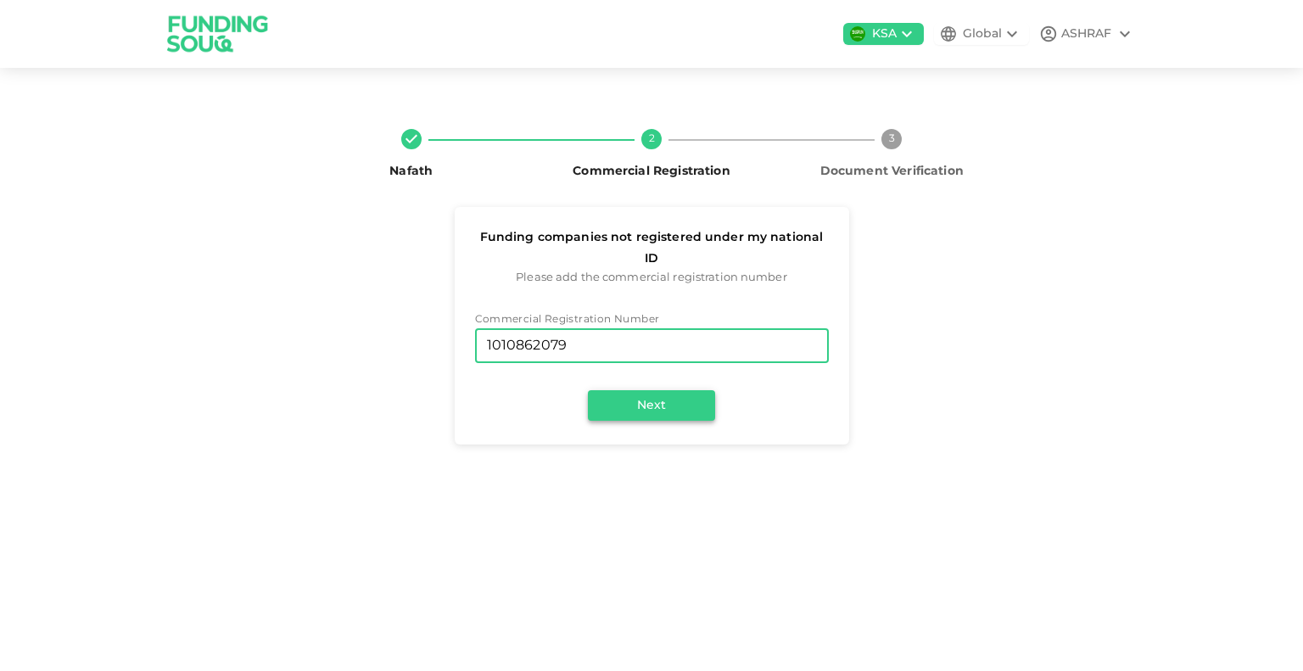
click at [657, 390] on button "Next" at bounding box center [651, 405] width 127 height 31
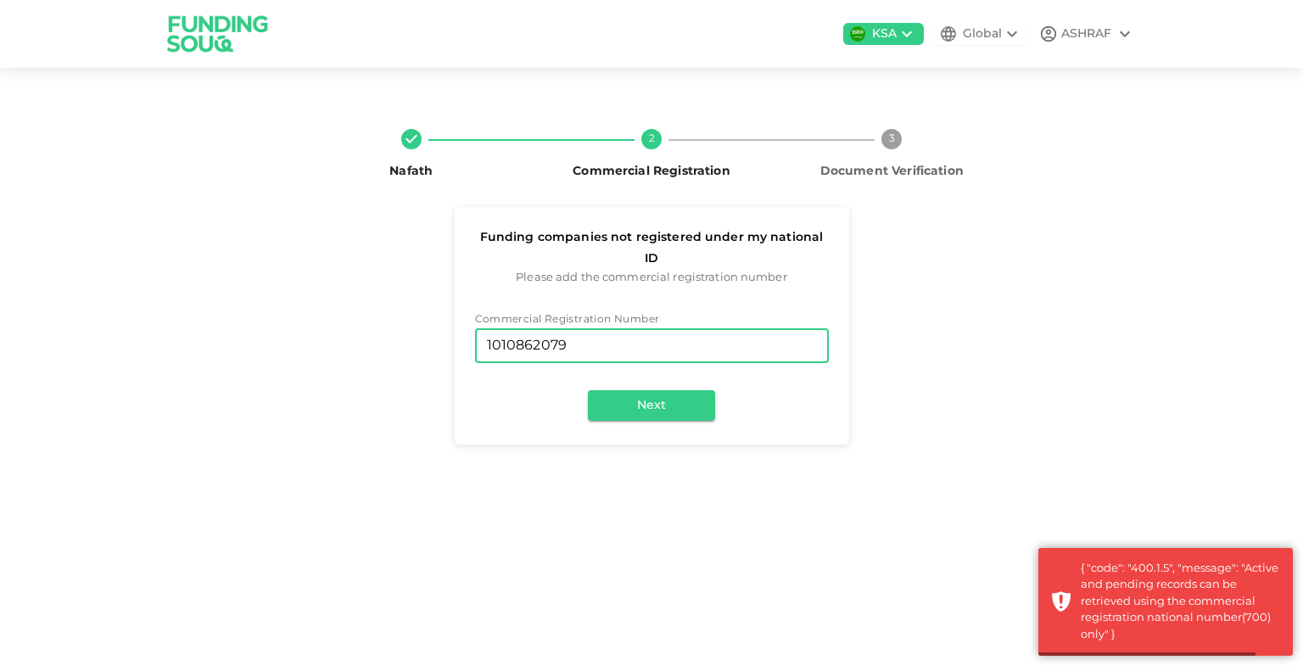
click at [631, 329] on input "1010862079" at bounding box center [652, 346] width 354 height 34
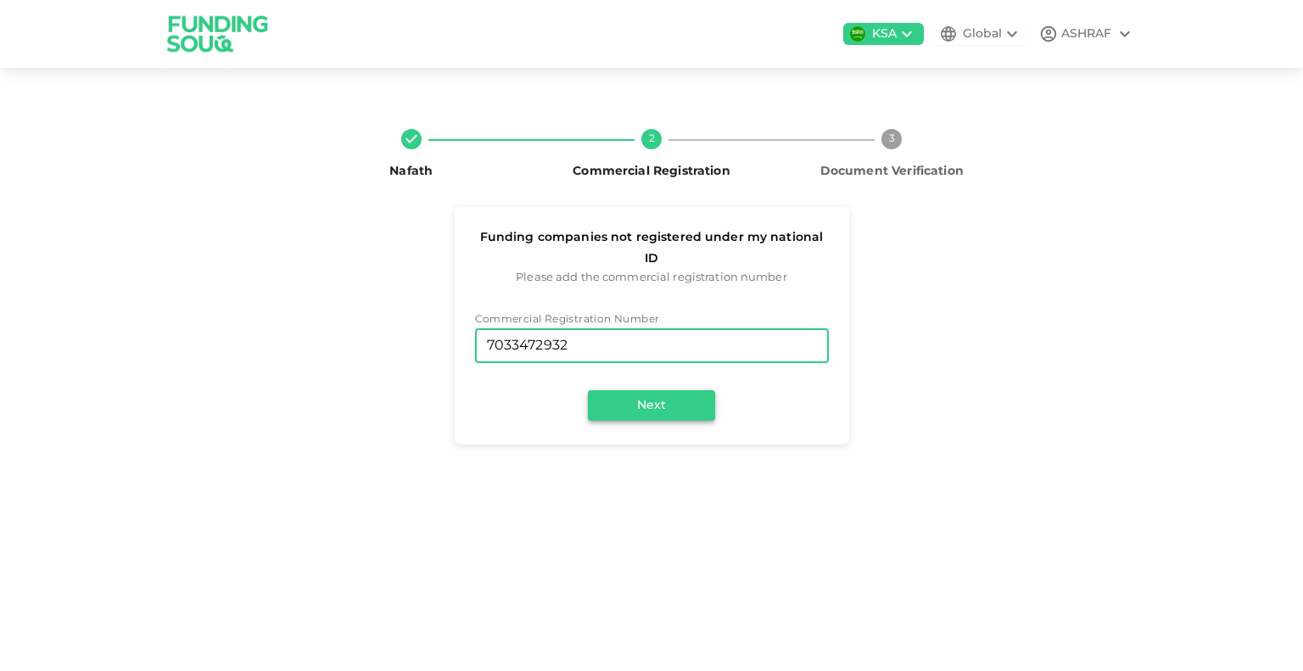
type input "7033472932"
click at [655, 390] on button "Next" at bounding box center [651, 405] width 127 height 31
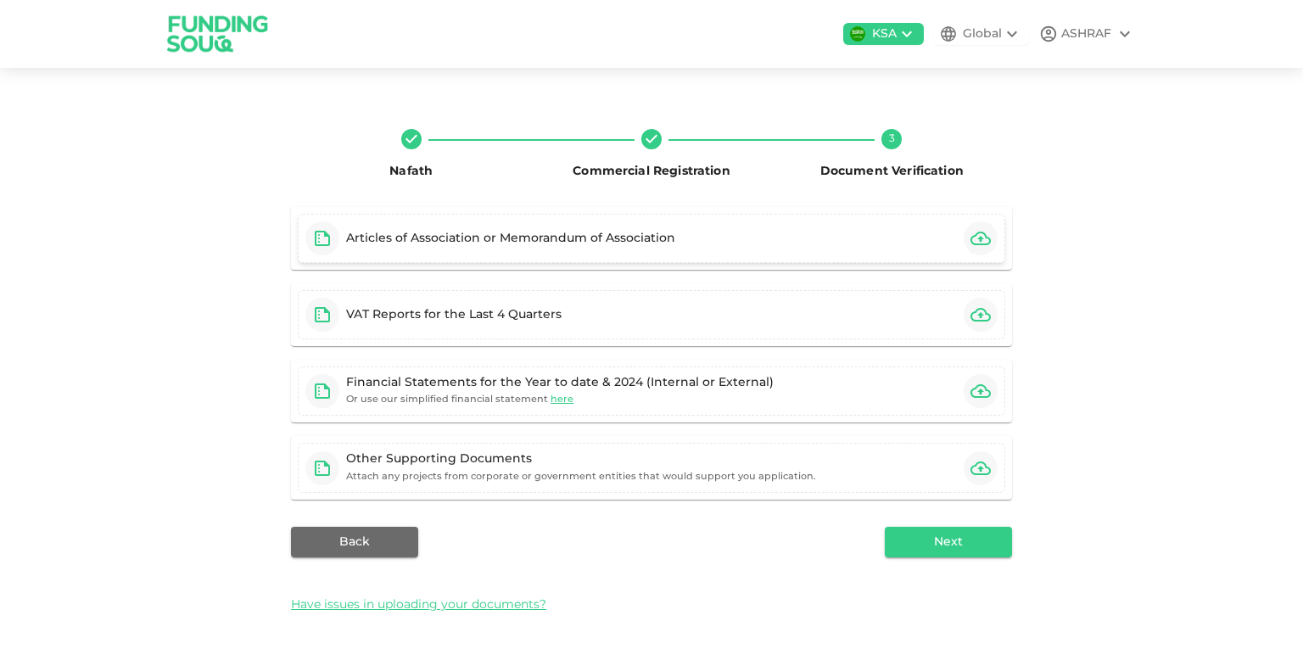
click at [693, 238] on div "Articles of Association or Memorandum of Association" at bounding box center [652, 238] width 708 height 49
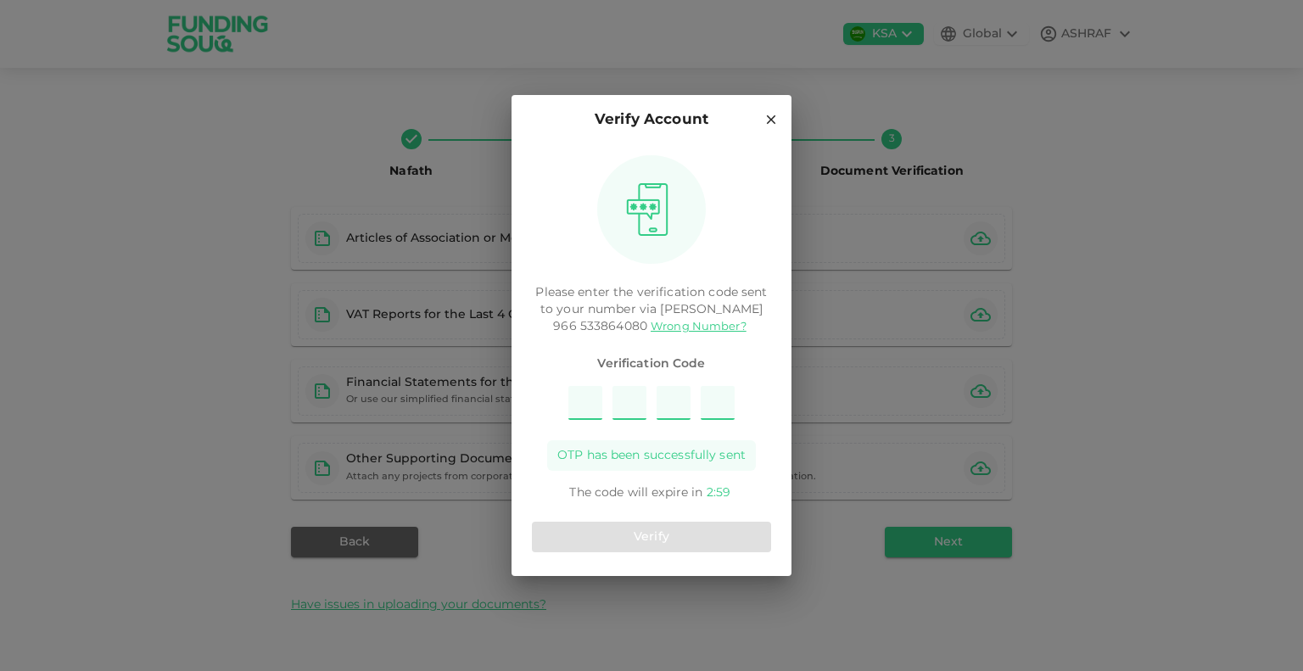
click at [580, 410] on input "Please enter OTP character 1" at bounding box center [585, 403] width 34 height 34
type input "3"
type input "1"
type input "6"
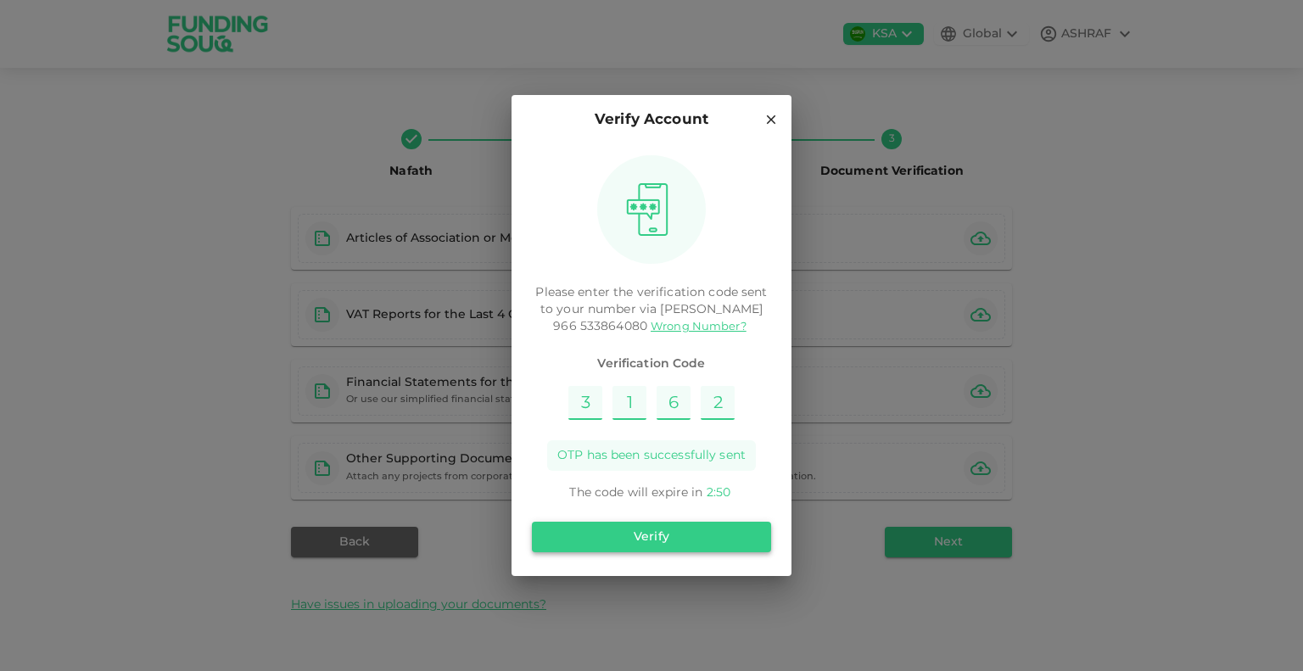
type input "2"
click at [644, 535] on button "Verify" at bounding box center [651, 537] width 239 height 31
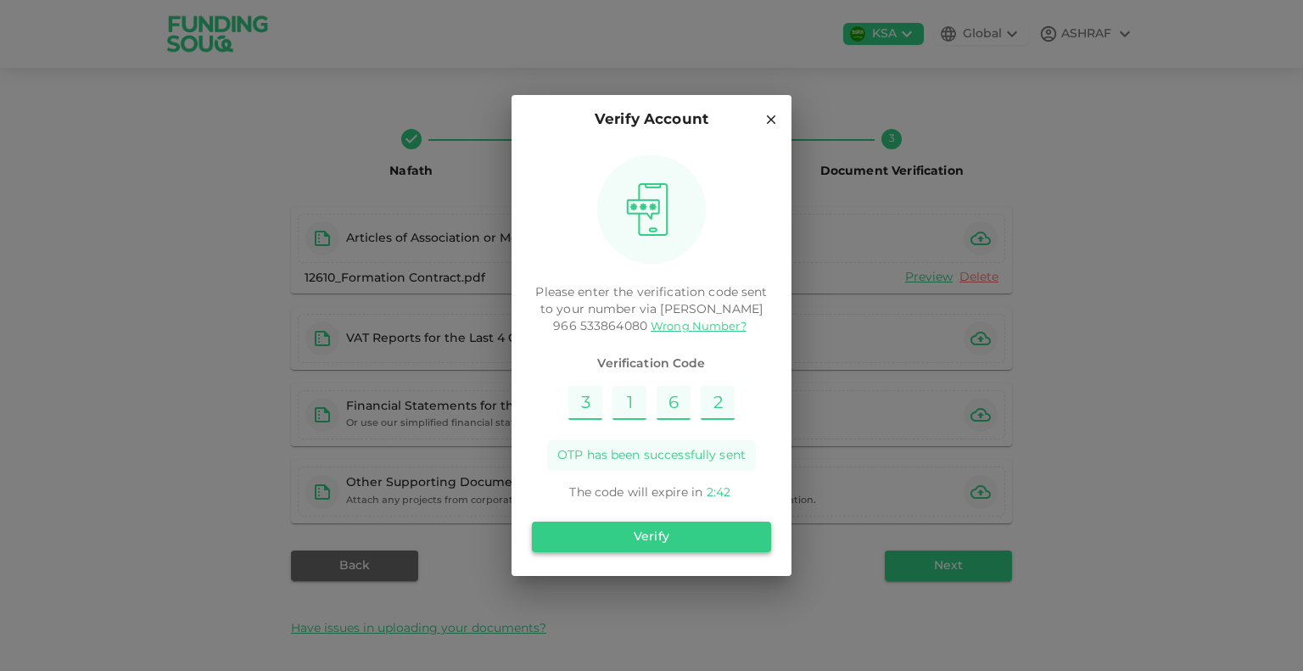
click at [635, 539] on button "Verify" at bounding box center [651, 537] width 239 height 31
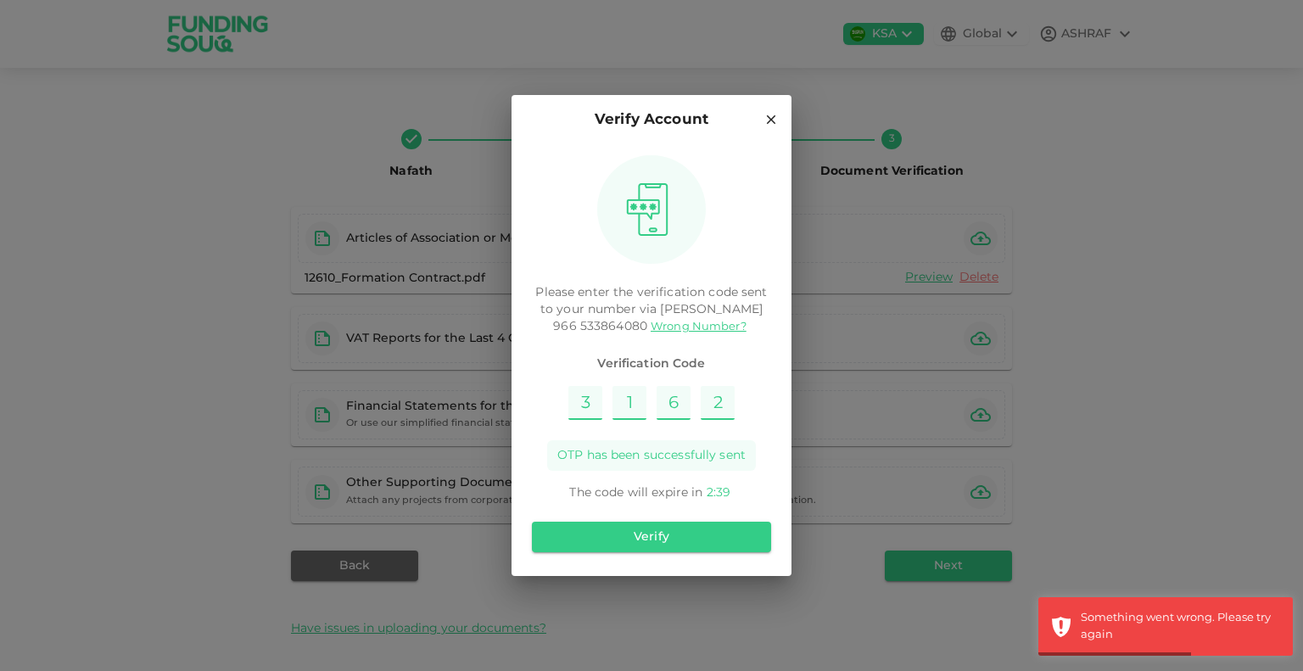
click at [775, 122] on icon at bounding box center [771, 119] width 9 height 9
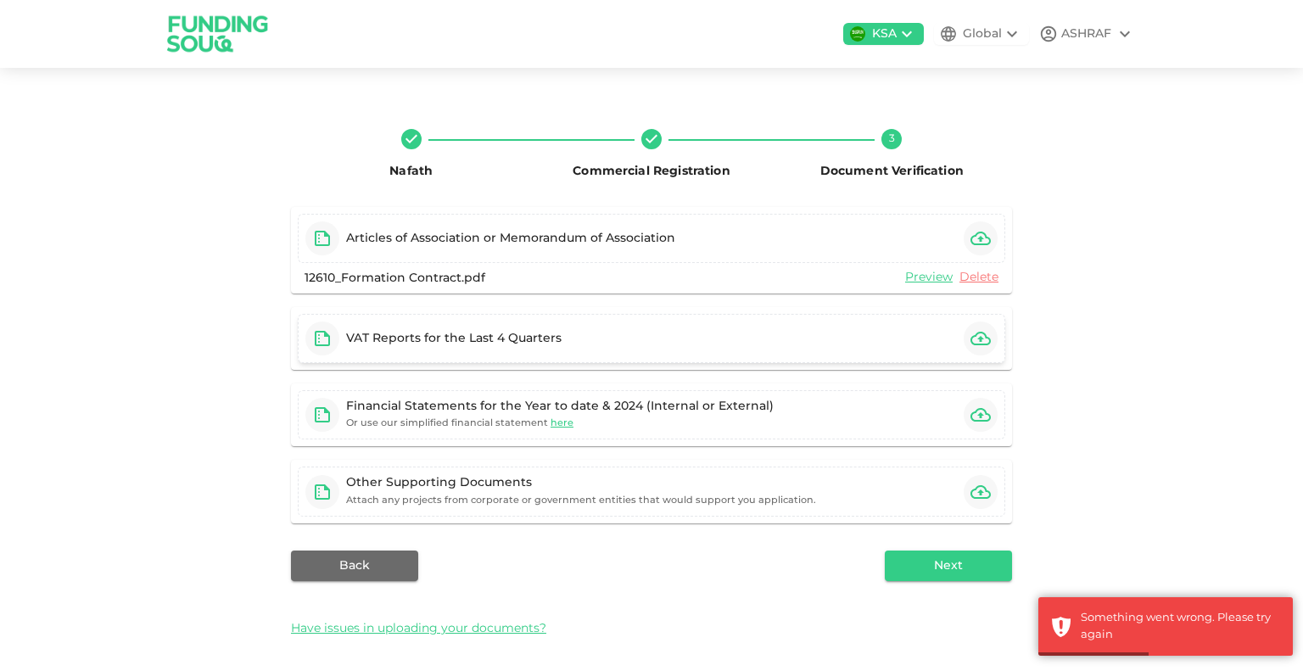
click at [865, 343] on div "VAT Reports for the Last 4 Quarters" at bounding box center [652, 338] width 708 height 49
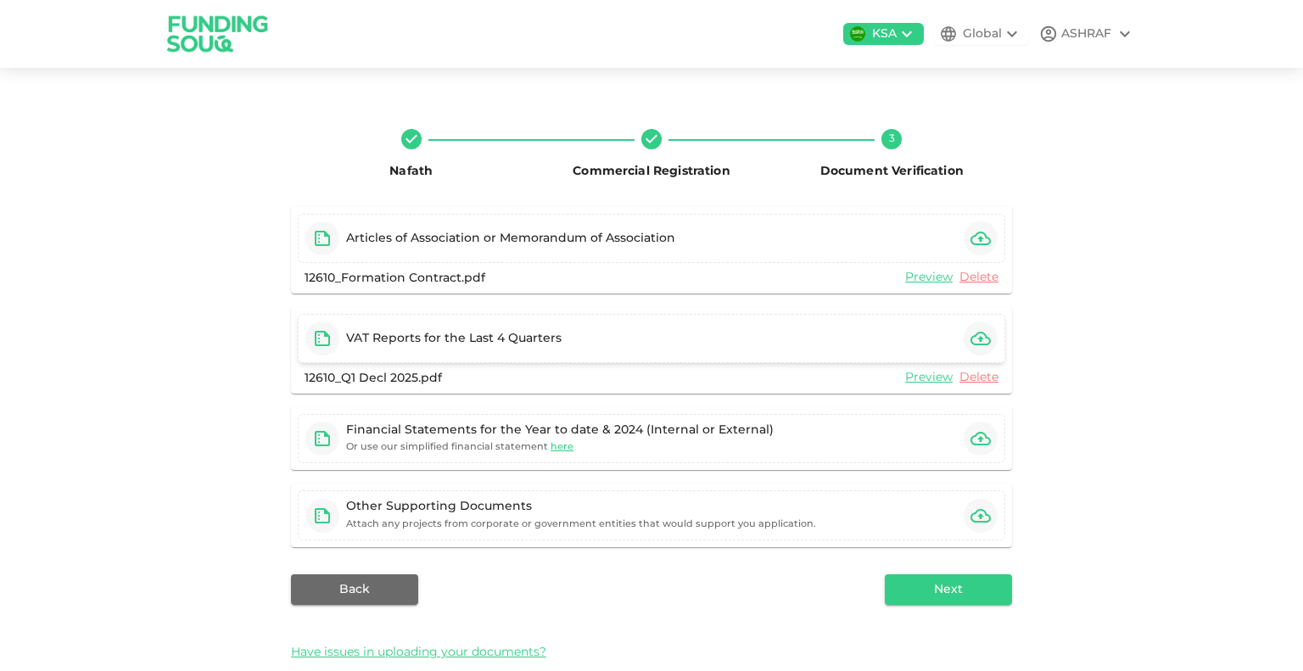
click at [787, 336] on div "VAT Reports for the Last 4 Quarters" at bounding box center [652, 338] width 708 height 49
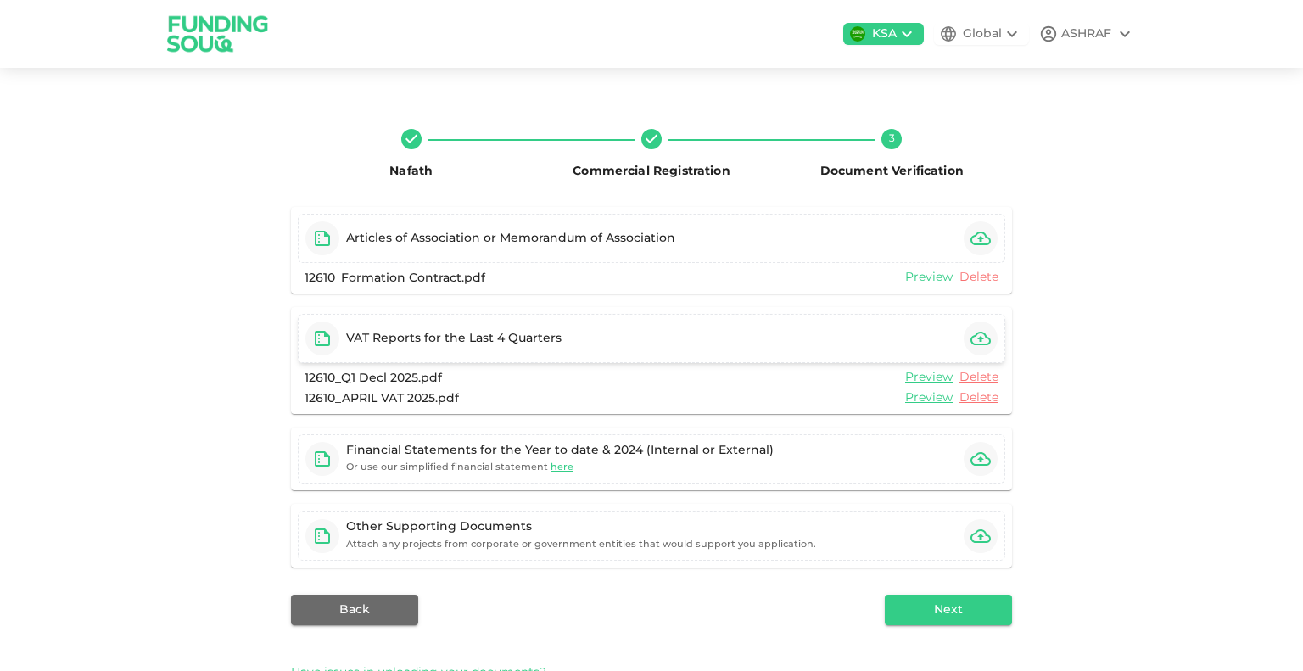
click at [931, 333] on div "VAT Reports for the Last 4 Quarters" at bounding box center [652, 338] width 708 height 49
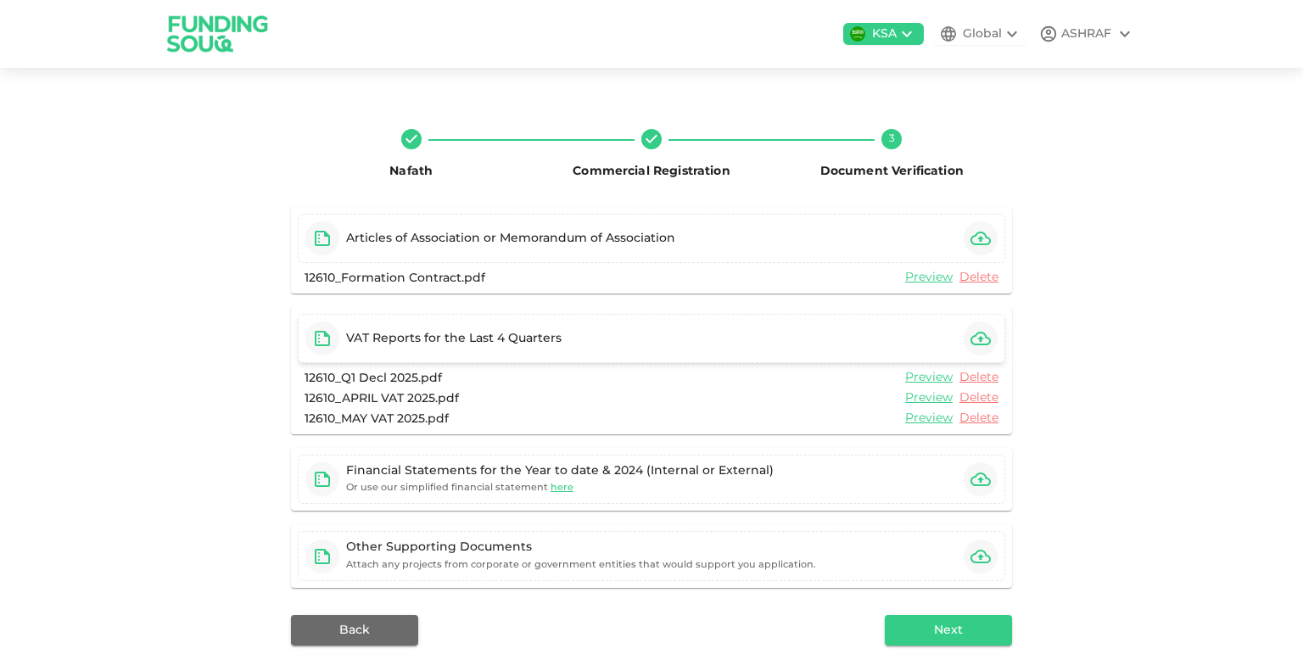
click at [576, 350] on div "VAT Reports for the Last 4 Quarters" at bounding box center [652, 338] width 708 height 49
click at [848, 485] on div "Financial Statements for the Year to date & 2024 (Internal or External) Or use …" at bounding box center [652, 479] width 708 height 49
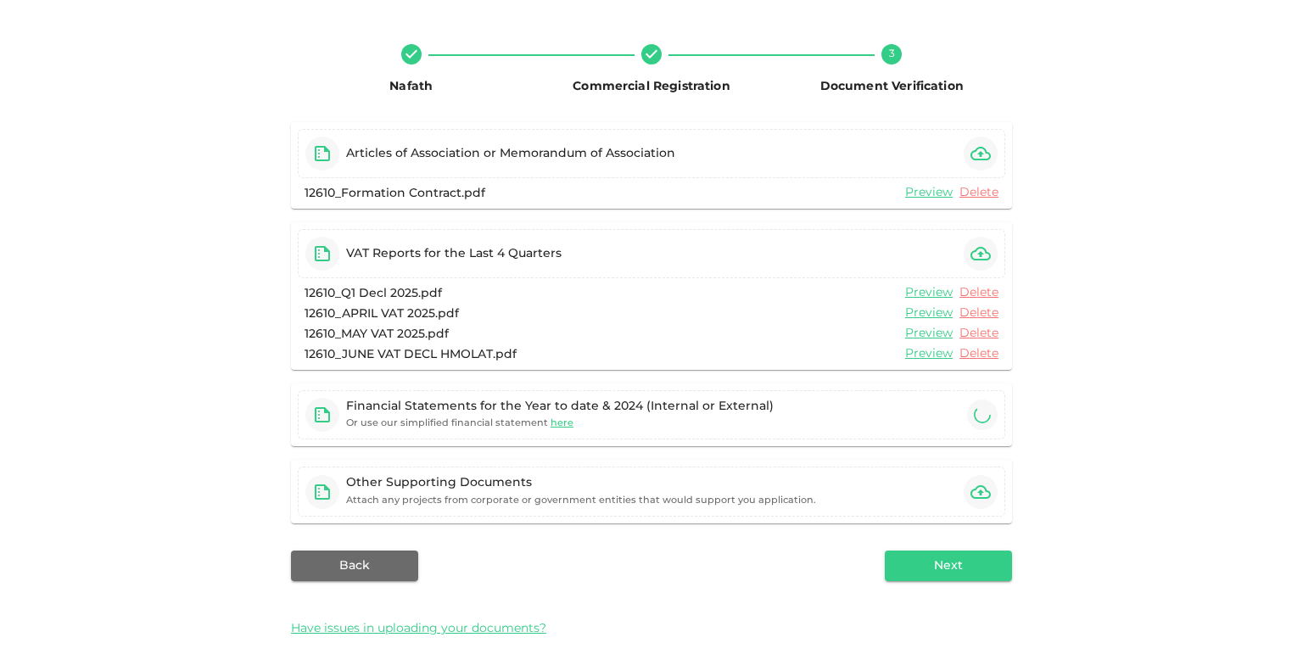
scroll to position [88, 0]
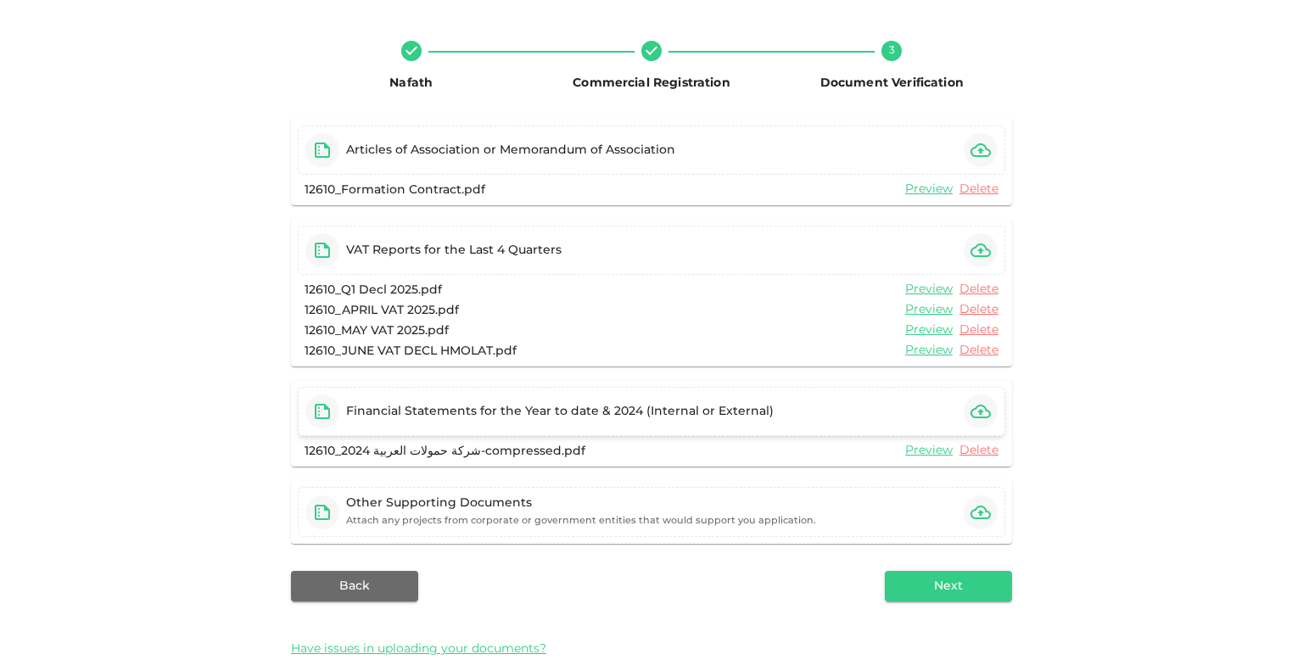
click at [755, 410] on div "Financial Statements for the Year to date & 2024 (Internal or External)" at bounding box center [560, 411] width 428 height 17
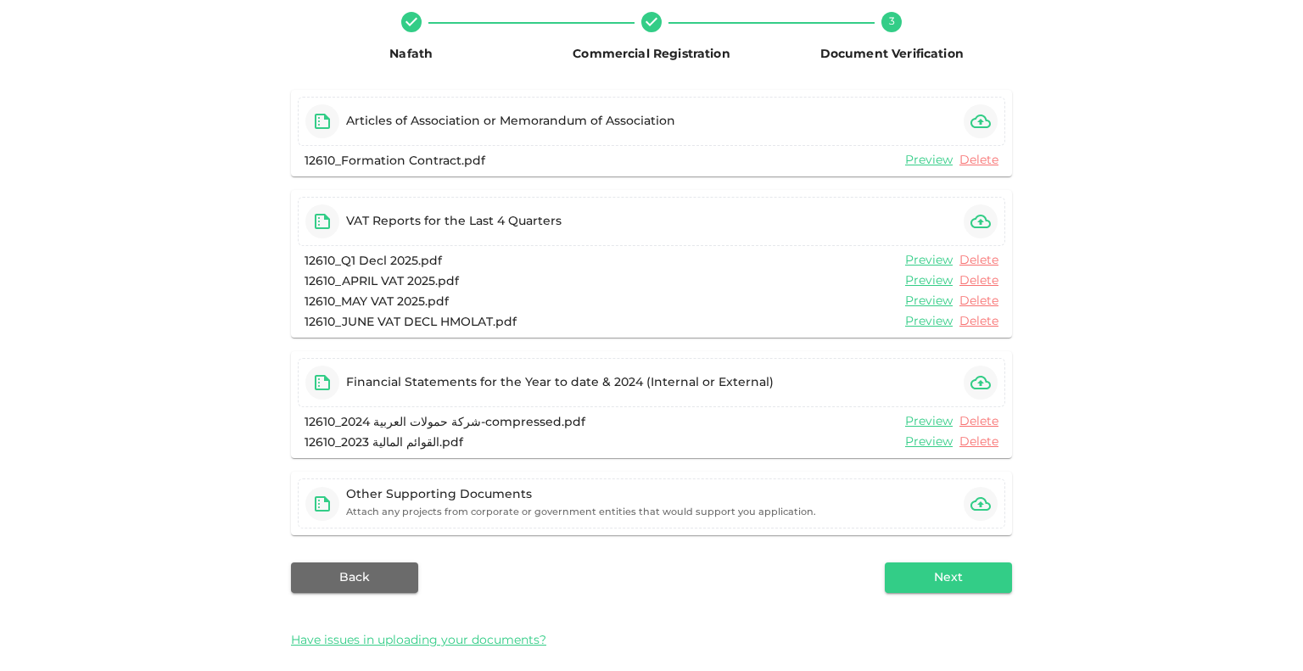
scroll to position [132, 0]
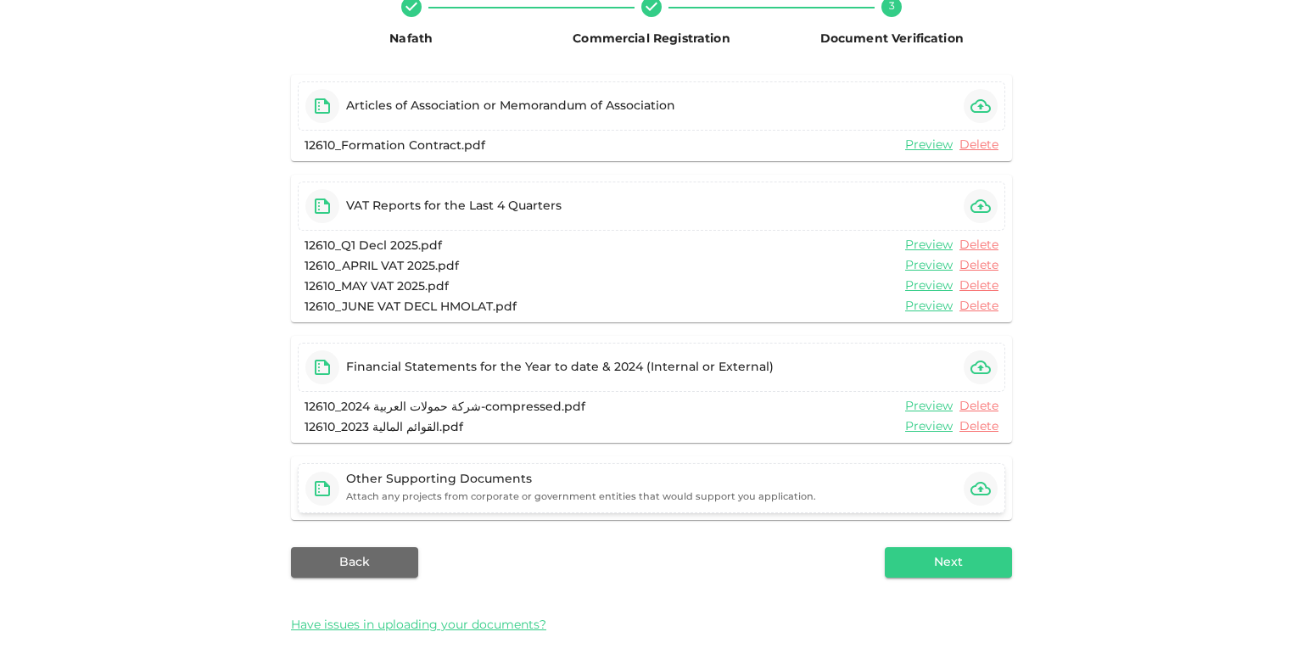
click at [505, 490] on div "Other Supporting Documents Attach any projects from corporate or government ent…" at bounding box center [581, 488] width 470 height 35
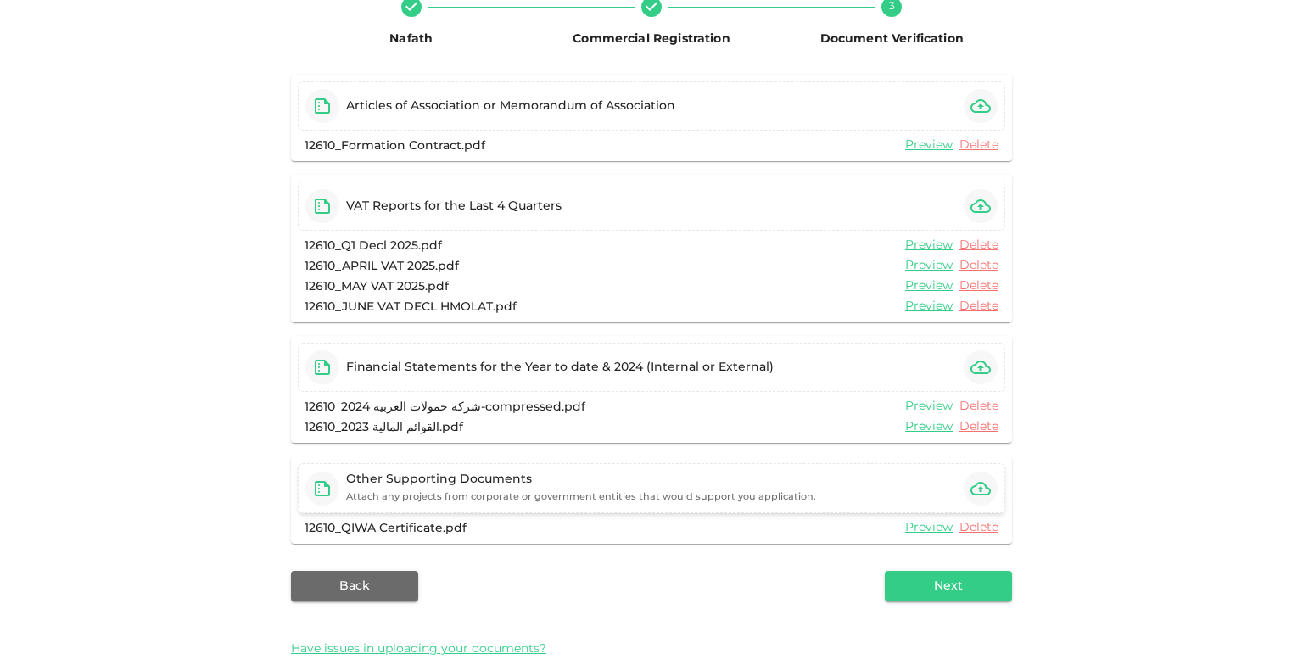
click at [597, 490] on div "Other Supporting Documents Attach any projects from corporate or government ent…" at bounding box center [581, 488] width 470 height 35
click at [499, 493] on small "Attach any projects from corporate or government entities that would support yo…" at bounding box center [581, 497] width 470 height 8
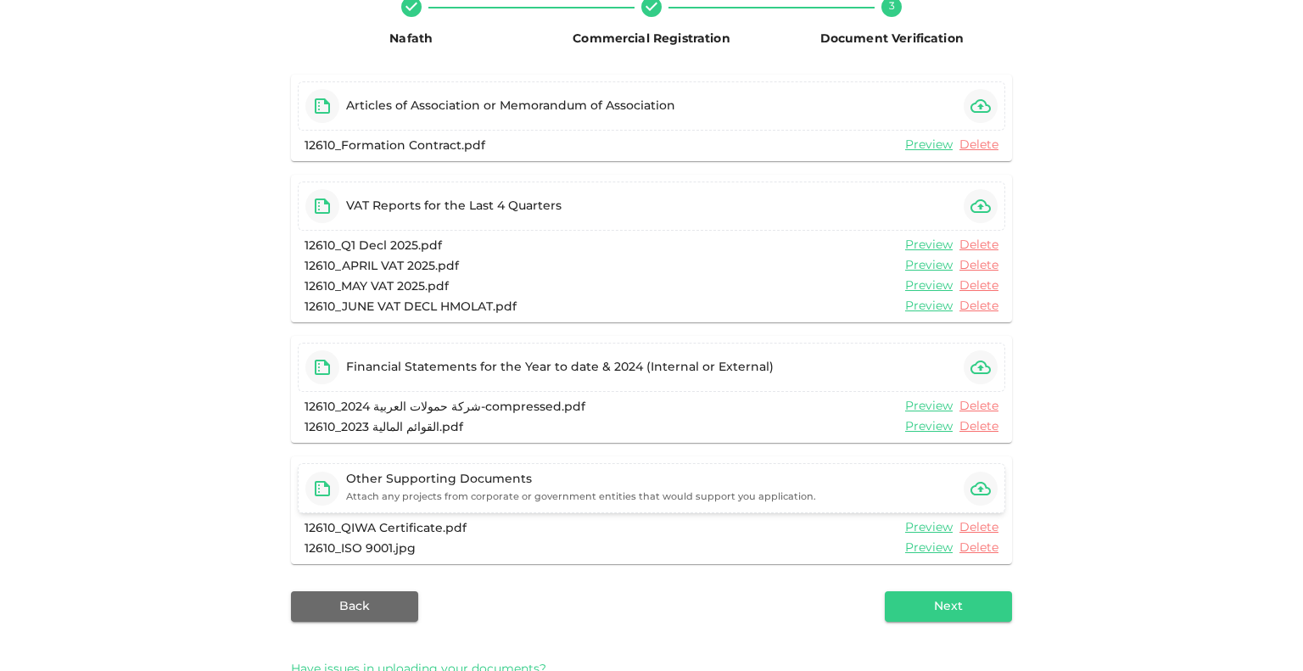
click at [404, 486] on div "Other Supporting Documents Attach any projects from corporate or government ent…" at bounding box center [581, 488] width 470 height 35
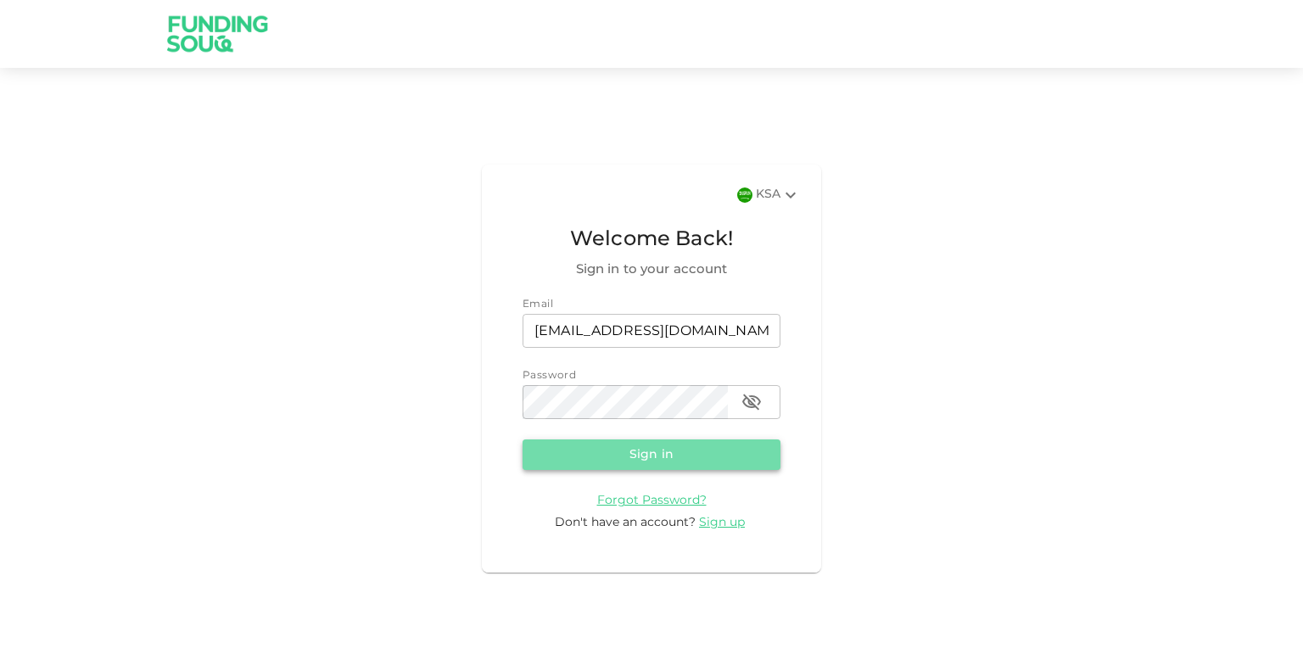
click at [651, 452] on button "Sign in" at bounding box center [652, 454] width 258 height 31
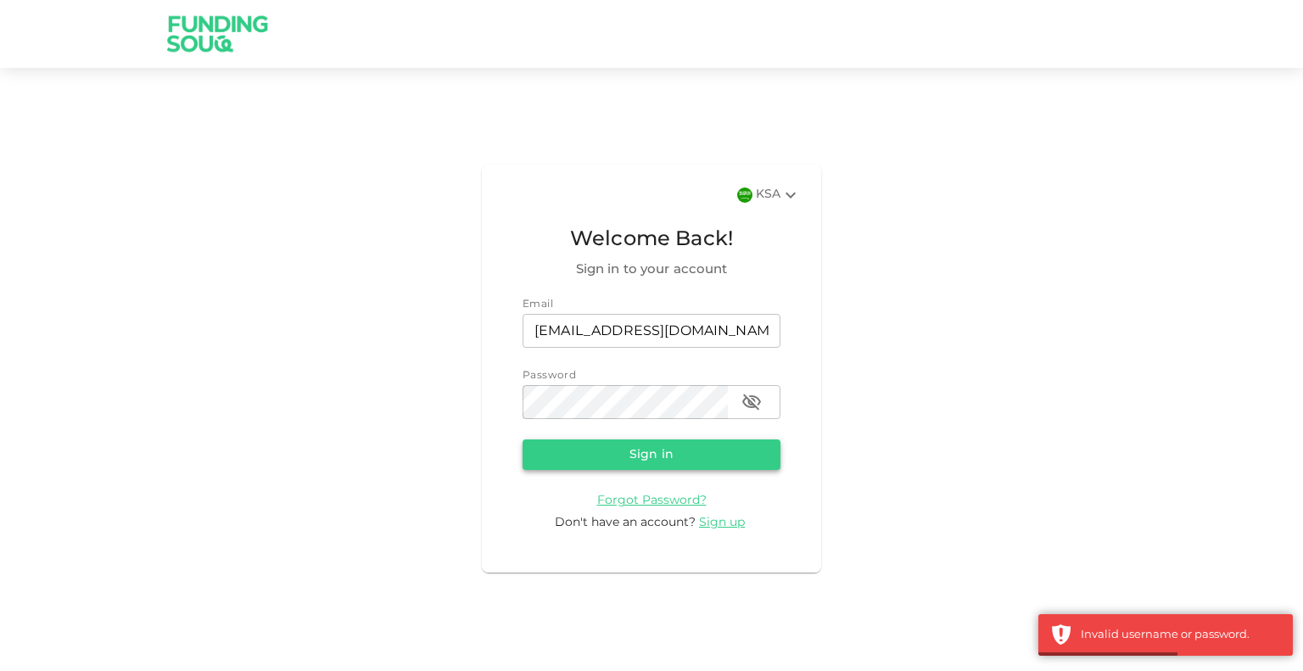
click at [613, 442] on button "Sign in" at bounding box center [652, 454] width 258 height 31
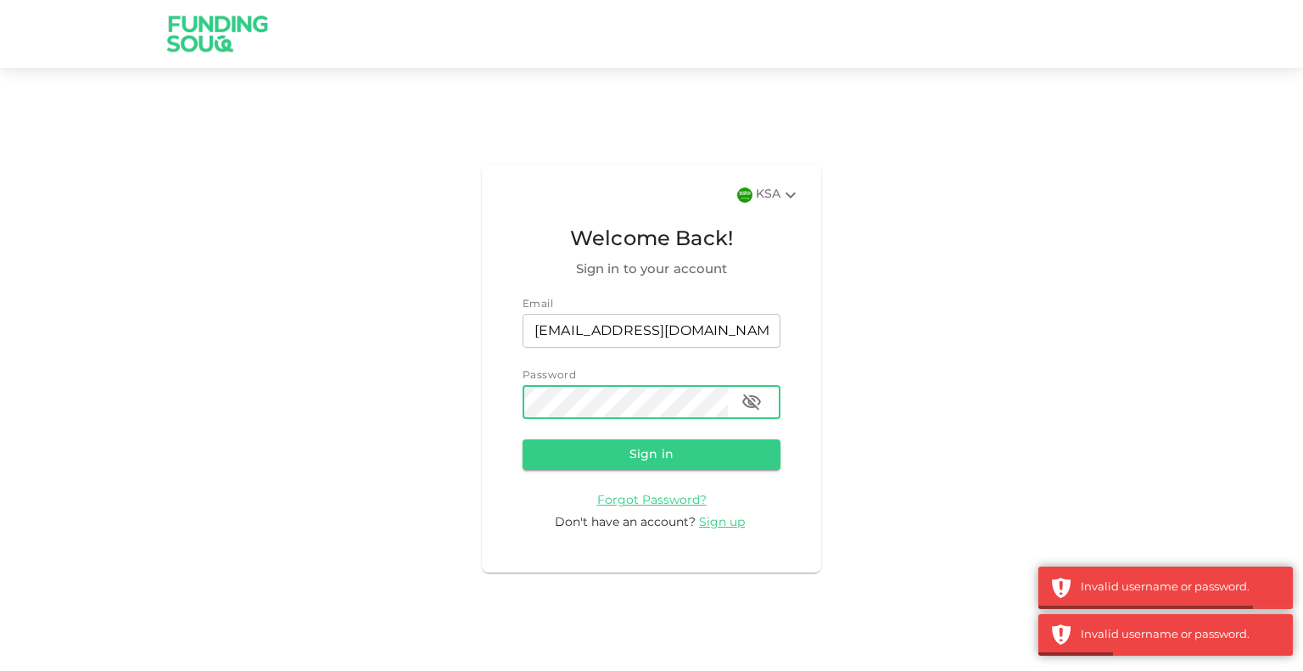
click at [755, 400] on icon "button" at bounding box center [751, 402] width 20 height 20
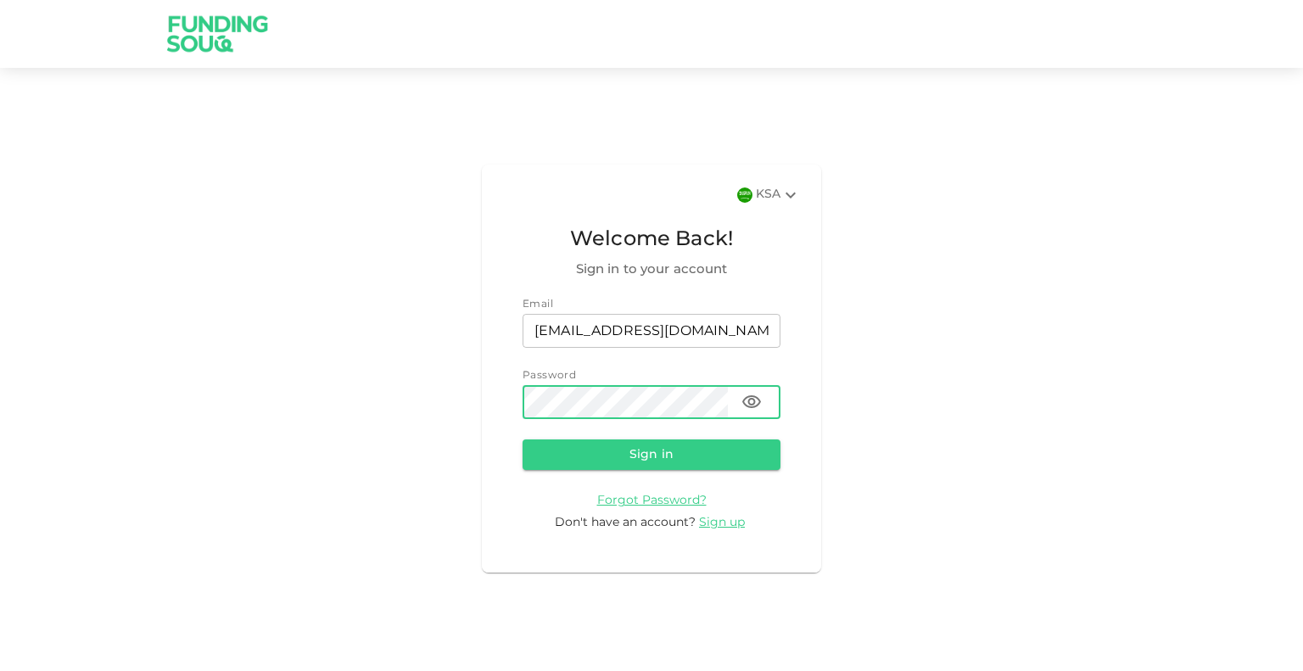
click at [685, 474] on form "Email email [EMAIL_ADDRESS][DOMAIN_NAME] email Password password password Sign …" at bounding box center [652, 414] width 258 height 235
click at [685, 451] on button "Sign in" at bounding box center [652, 454] width 258 height 31
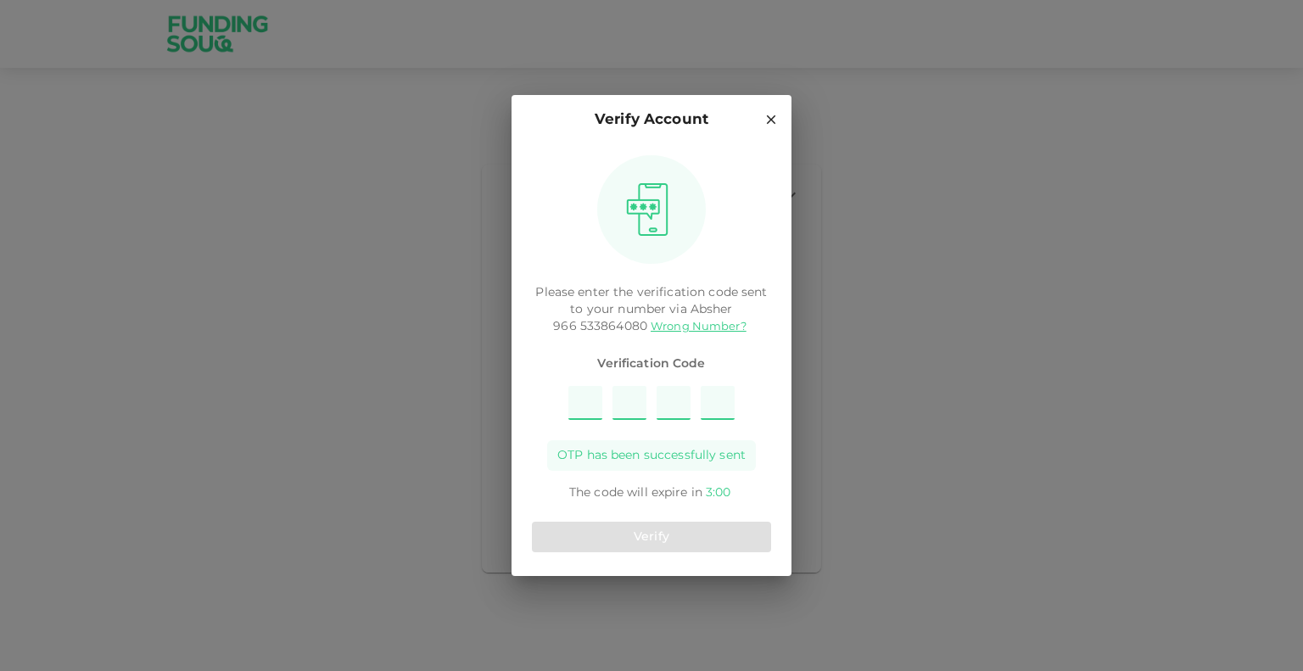
click at [578, 411] on input "Please enter OTP character 1" at bounding box center [585, 403] width 34 height 34
click at [587, 403] on input "Please enter OTP character 1" at bounding box center [585, 403] width 34 height 34
type input "5"
type input "3"
type input "6"
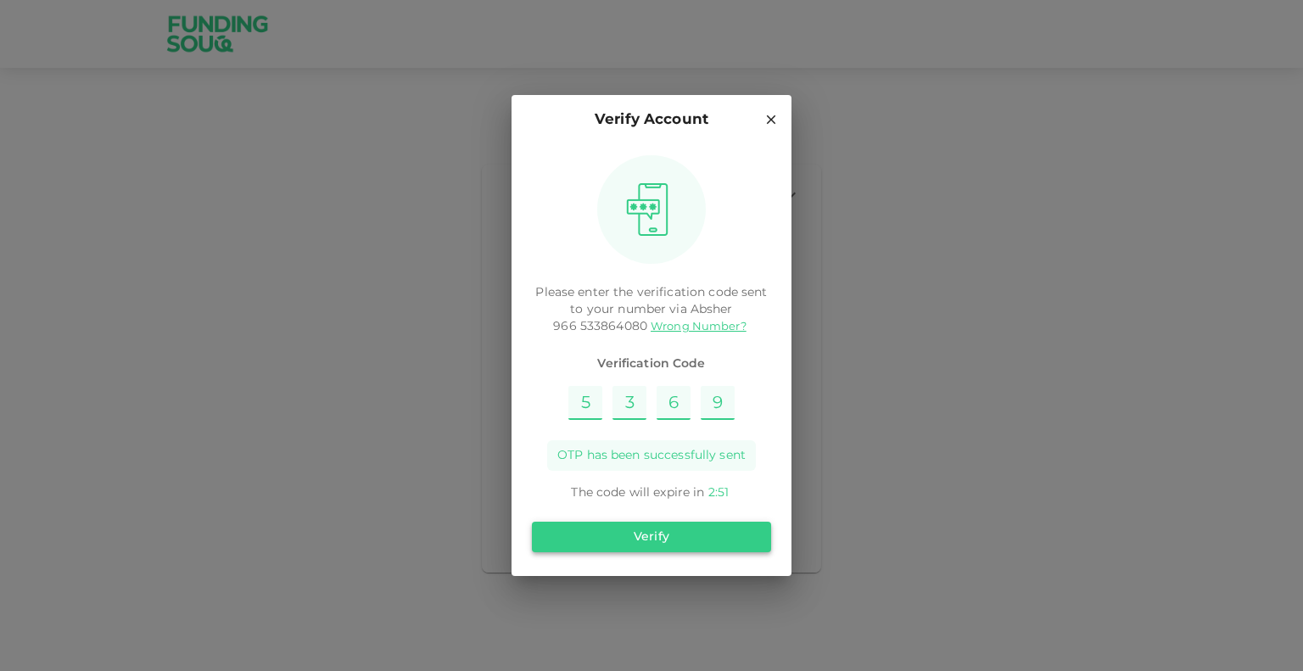
type input "9"
click at [712, 529] on button "Verify" at bounding box center [651, 537] width 239 height 31
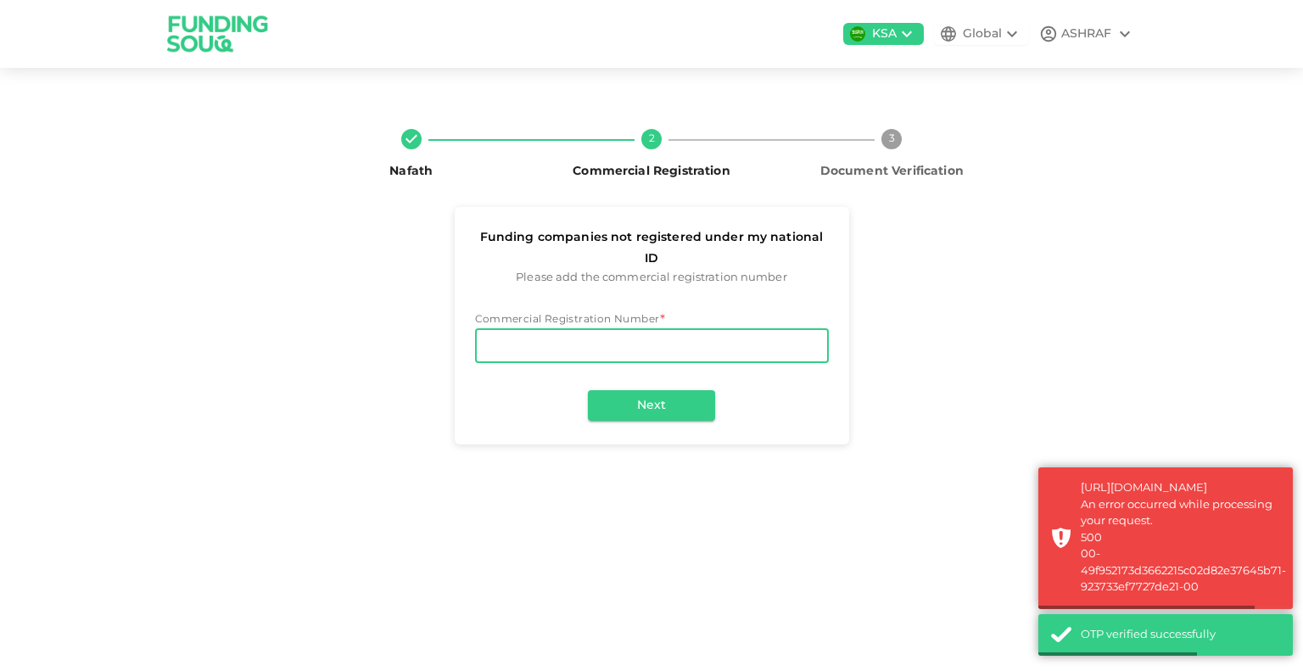
click at [624, 329] on input "Commercial Registration Number" at bounding box center [652, 346] width 354 height 34
click at [653, 331] on input "Commercial Registration Number" at bounding box center [652, 346] width 354 height 34
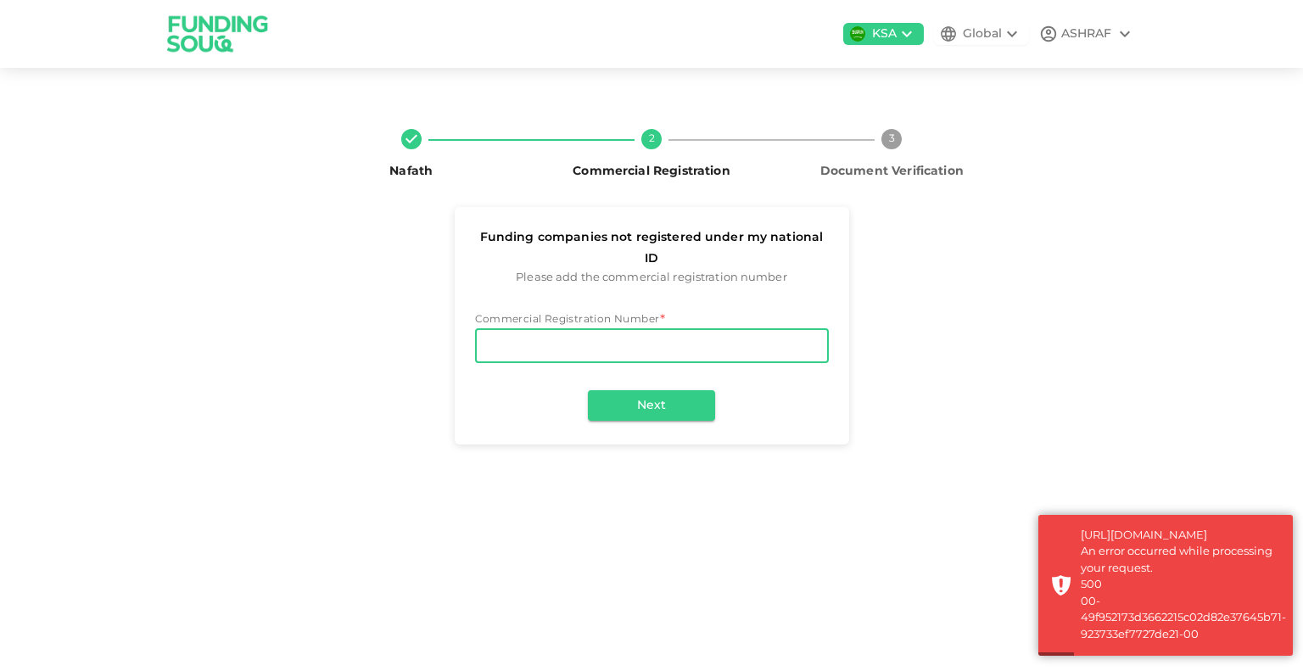
type input "7033472932"
click at [632, 395] on button "Next" at bounding box center [651, 405] width 127 height 31
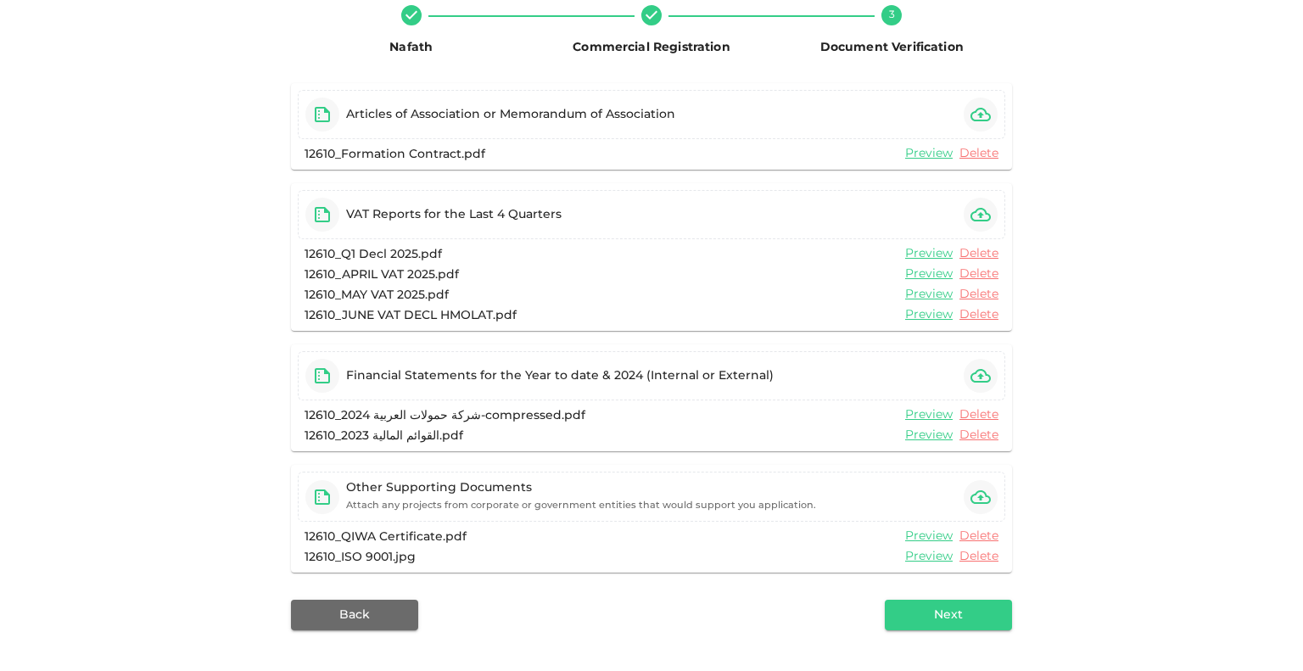
scroll to position [176, 0]
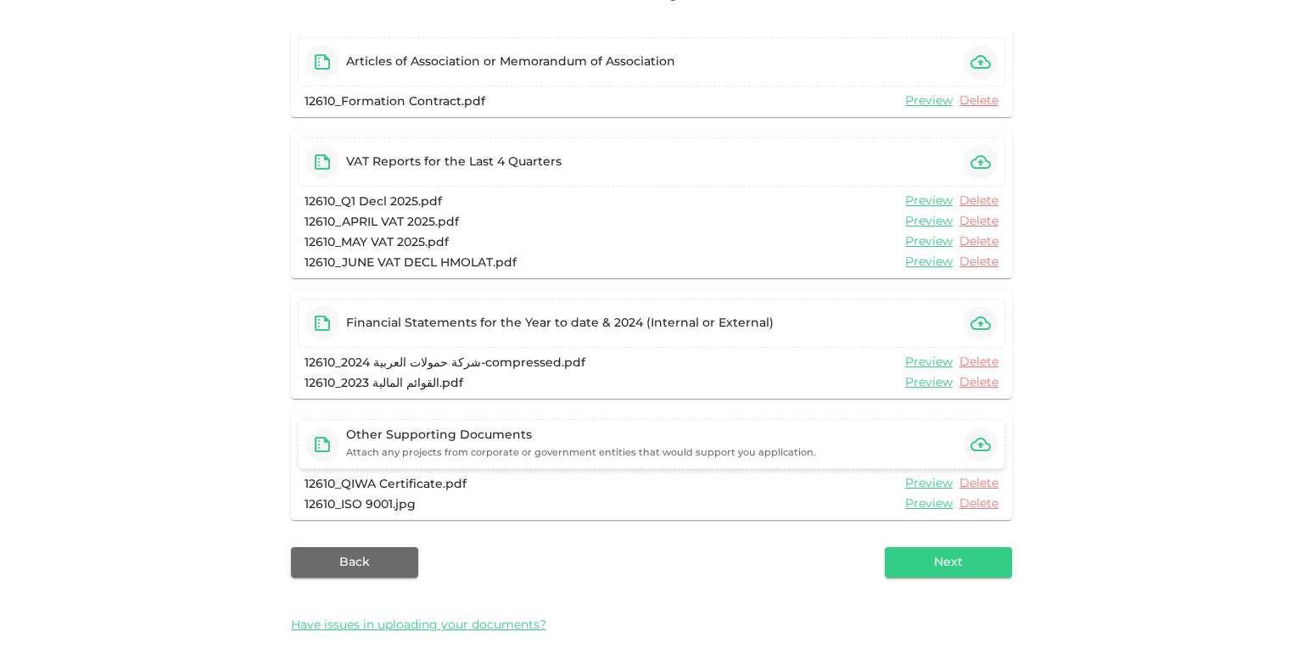
click at [512, 439] on div "Other Supporting Documents" at bounding box center [581, 435] width 470 height 17
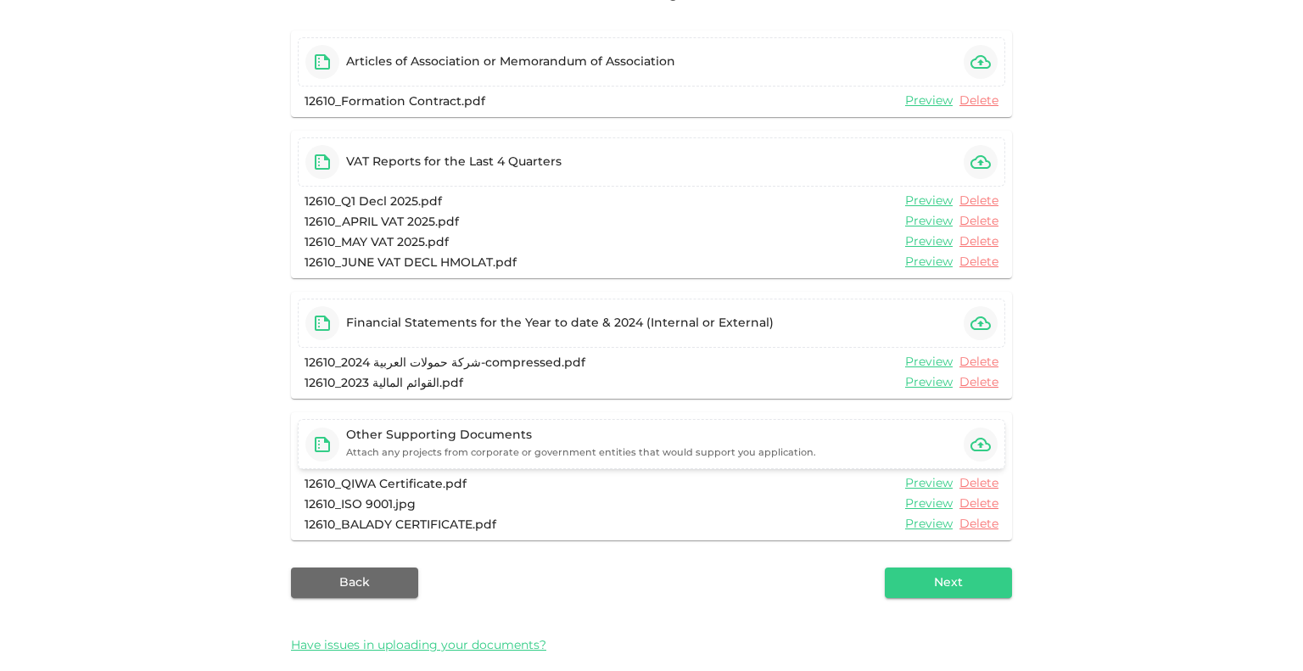
click at [529, 444] on div "Other Supporting Documents Attach any projects from corporate or government ent…" at bounding box center [581, 444] width 470 height 35
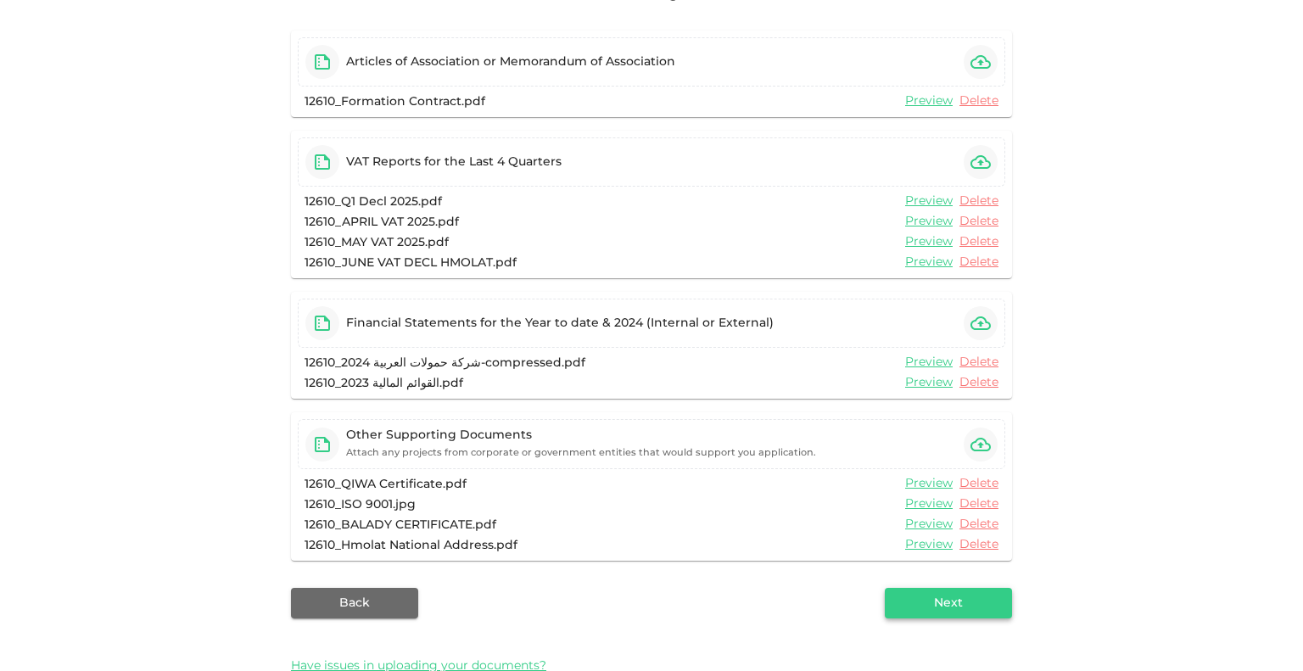
click at [940, 604] on button "Next" at bounding box center [948, 603] width 127 height 31
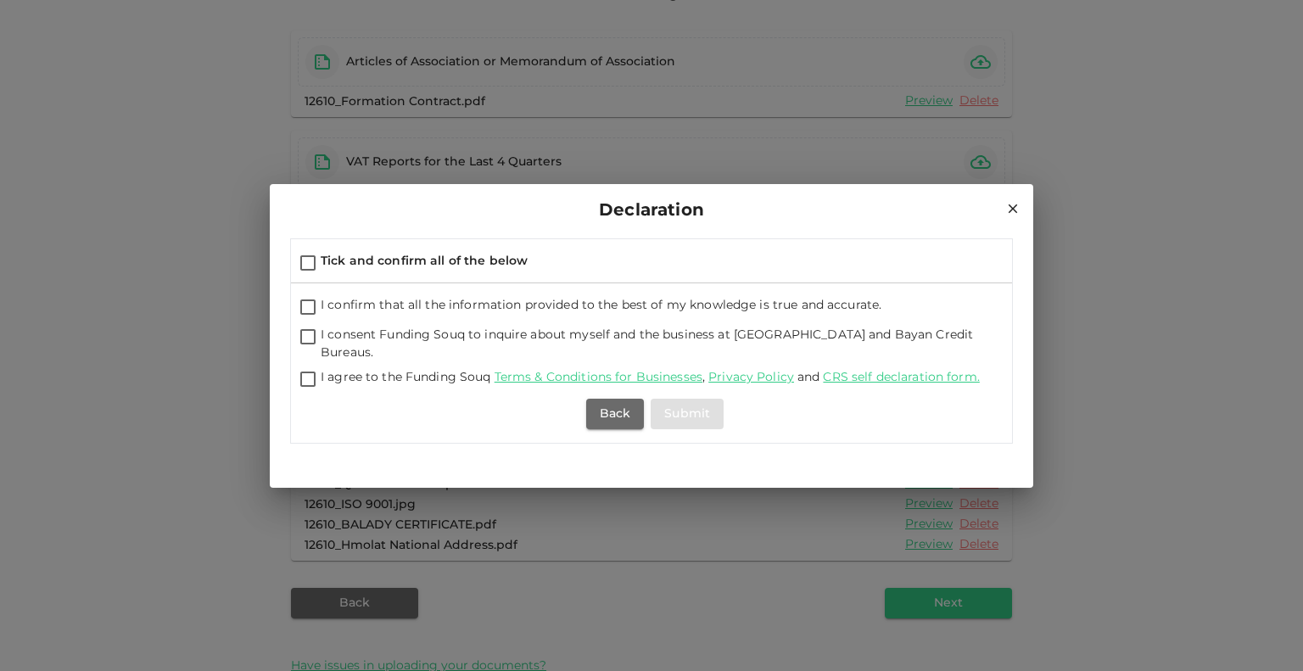
click at [308, 310] on input "I confirm that all the information provided to the best of my knowledge is true…" at bounding box center [307, 308] width 25 height 23
checkbox input "true"
click at [310, 271] on input "Tick and confirm all of the below" at bounding box center [307, 264] width 25 height 23
checkbox input "true"
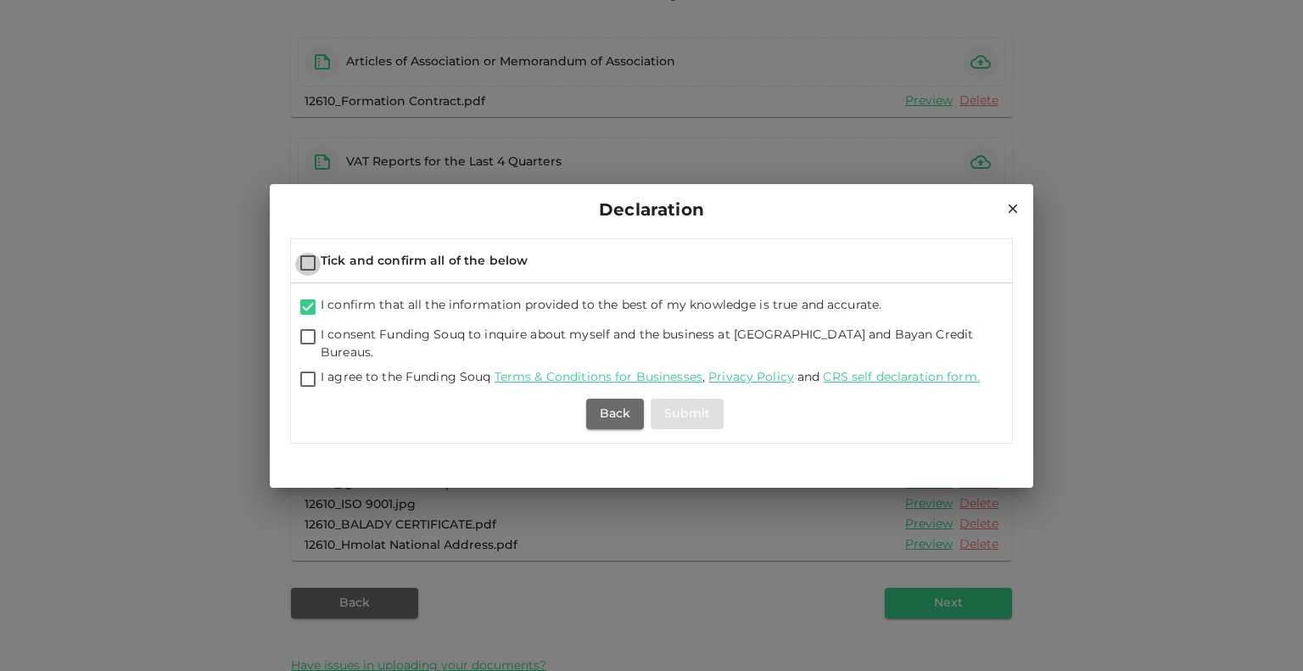
checkbox input "true"
click at [715, 405] on button "Submit" at bounding box center [687, 414] width 73 height 31
